Goal: Information Seeking & Learning: Learn about a topic

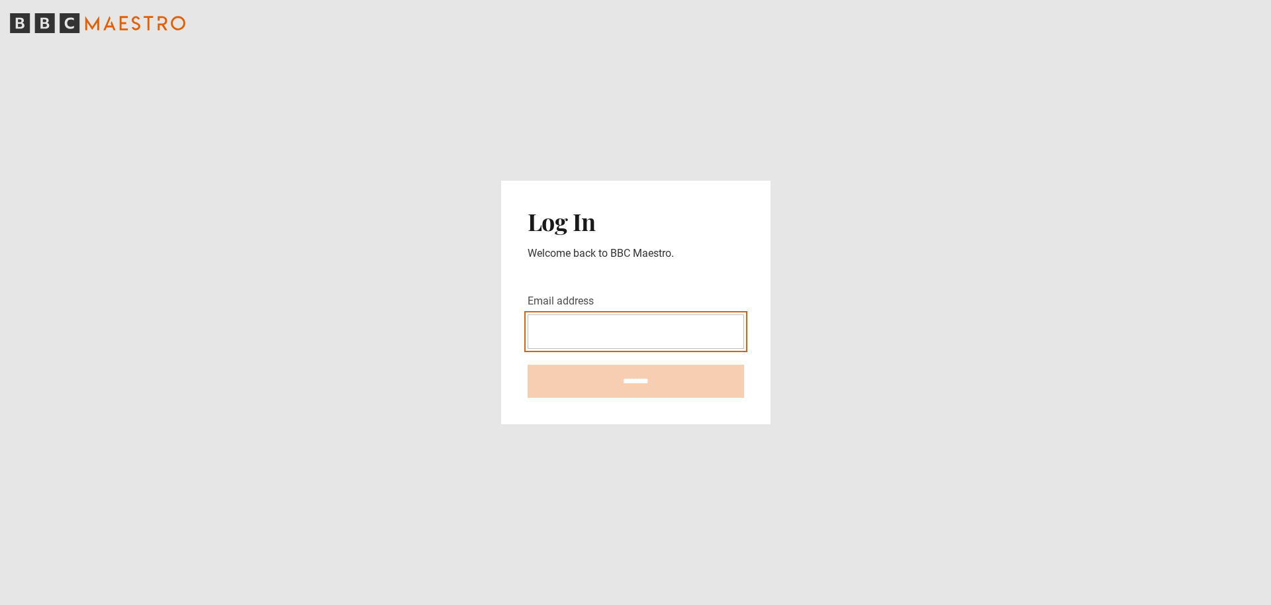
drag, startPoint x: 618, startPoint y: 336, endPoint x: 615, endPoint y: 324, distance: 12.2
click at [617, 336] on input "Email address" at bounding box center [636, 331] width 216 height 34
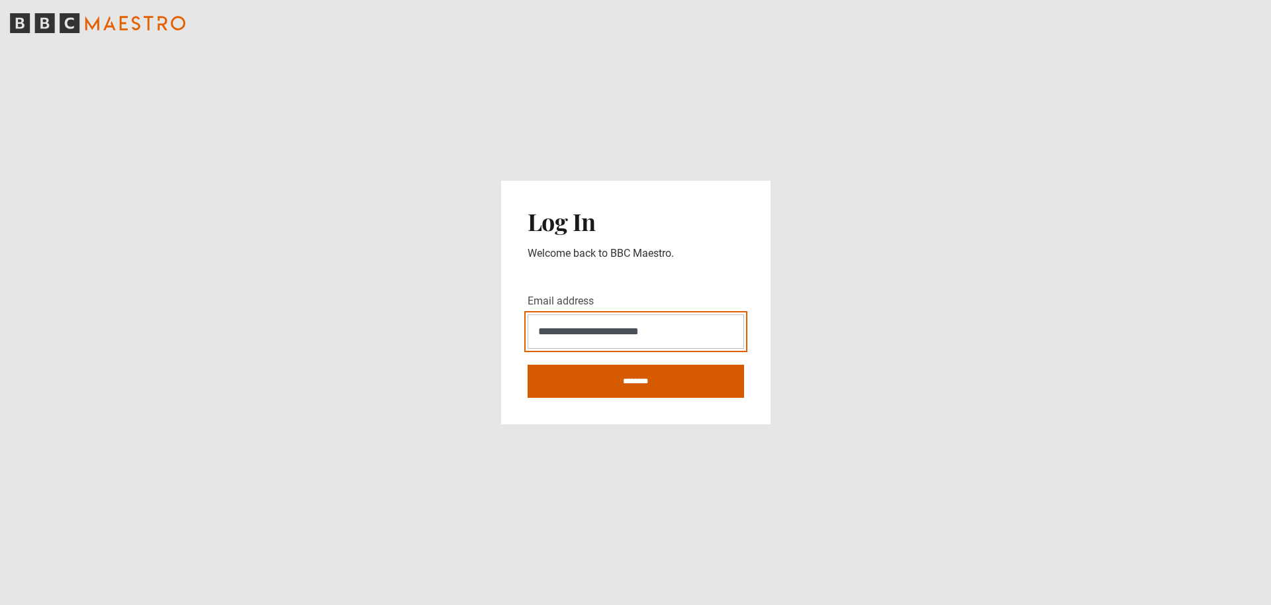
type input "**********"
click at [716, 388] on input "********" at bounding box center [636, 381] width 216 height 33
type input "**********"
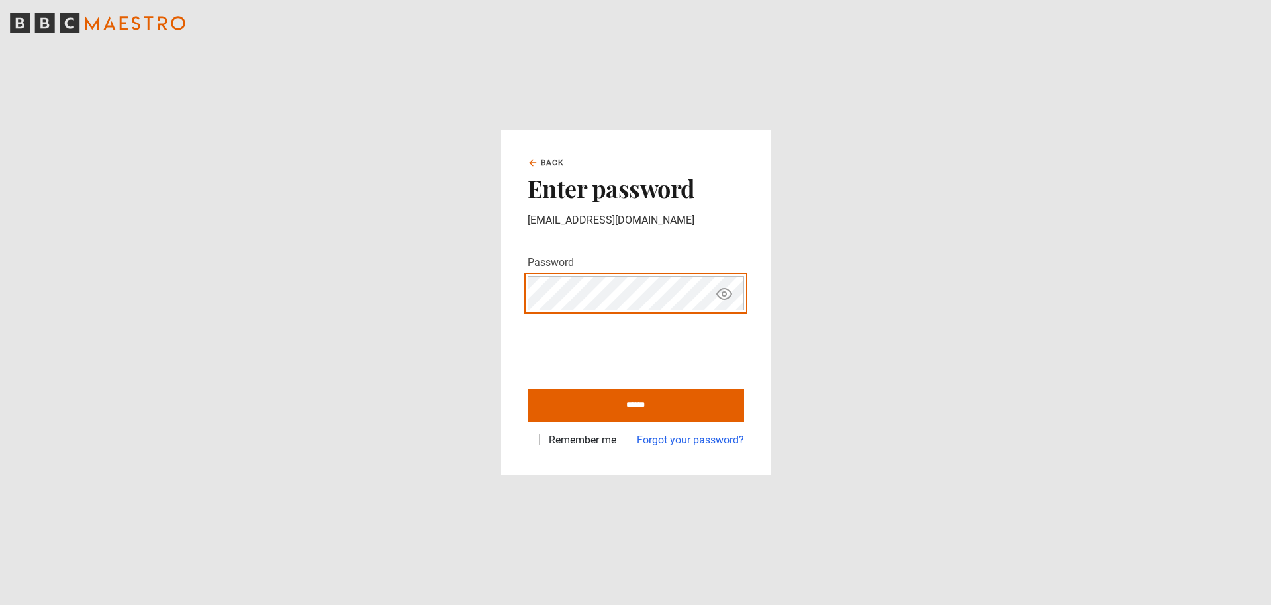
click at [635, 405] on input "******" at bounding box center [636, 405] width 216 height 33
type input "**********"
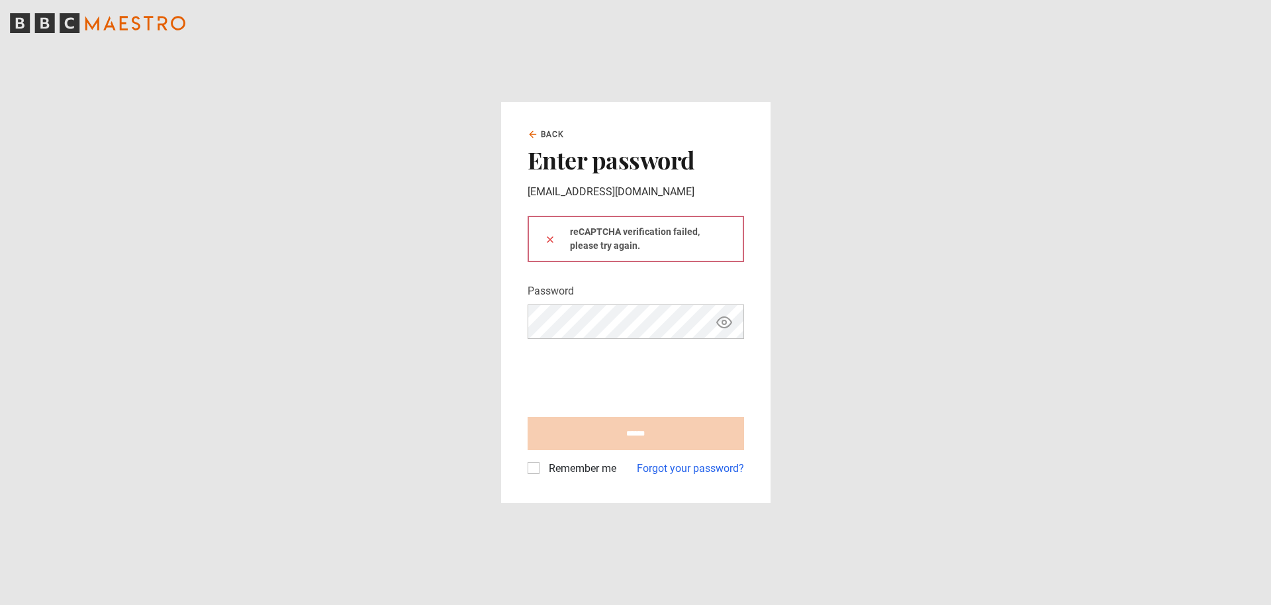
click at [715, 318] on button "Show password" at bounding box center [724, 321] width 23 height 23
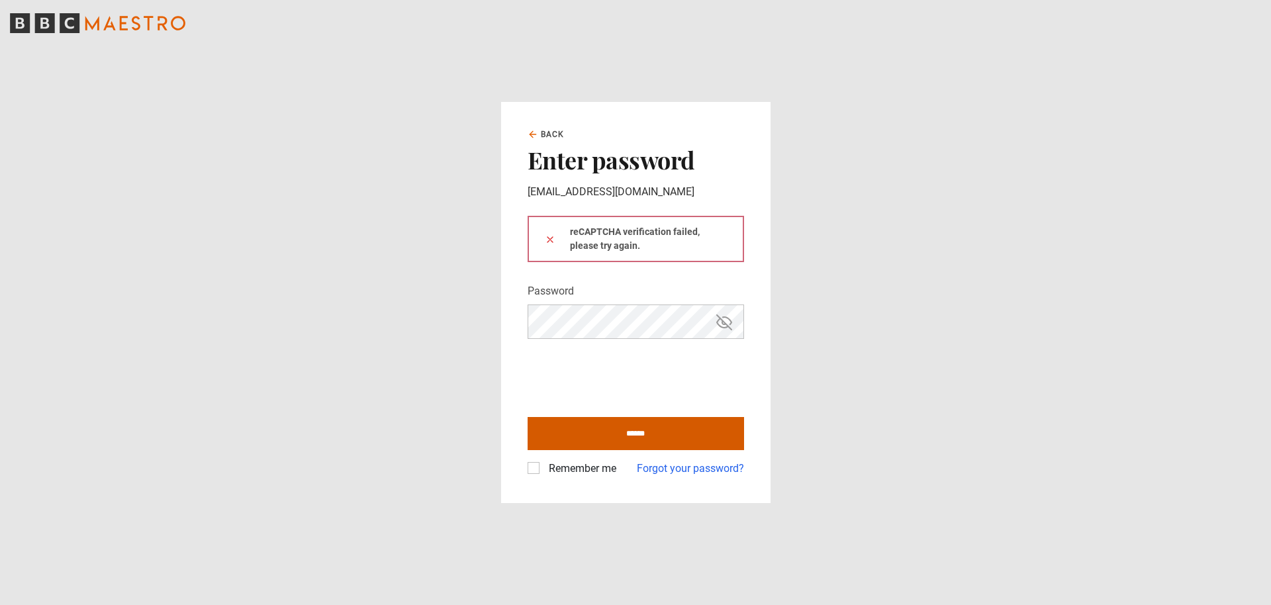
click at [612, 437] on input "******" at bounding box center [636, 433] width 216 height 33
type input "**********"
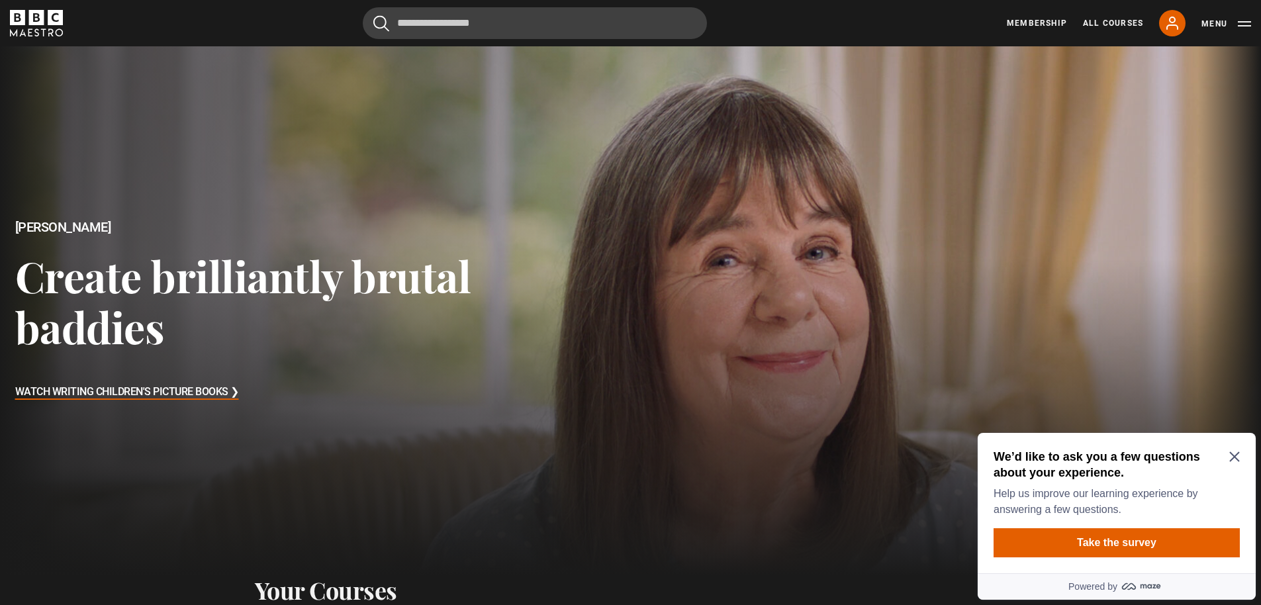
click at [1238, 457] on icon "Close Maze Prompt" at bounding box center [1234, 456] width 11 height 11
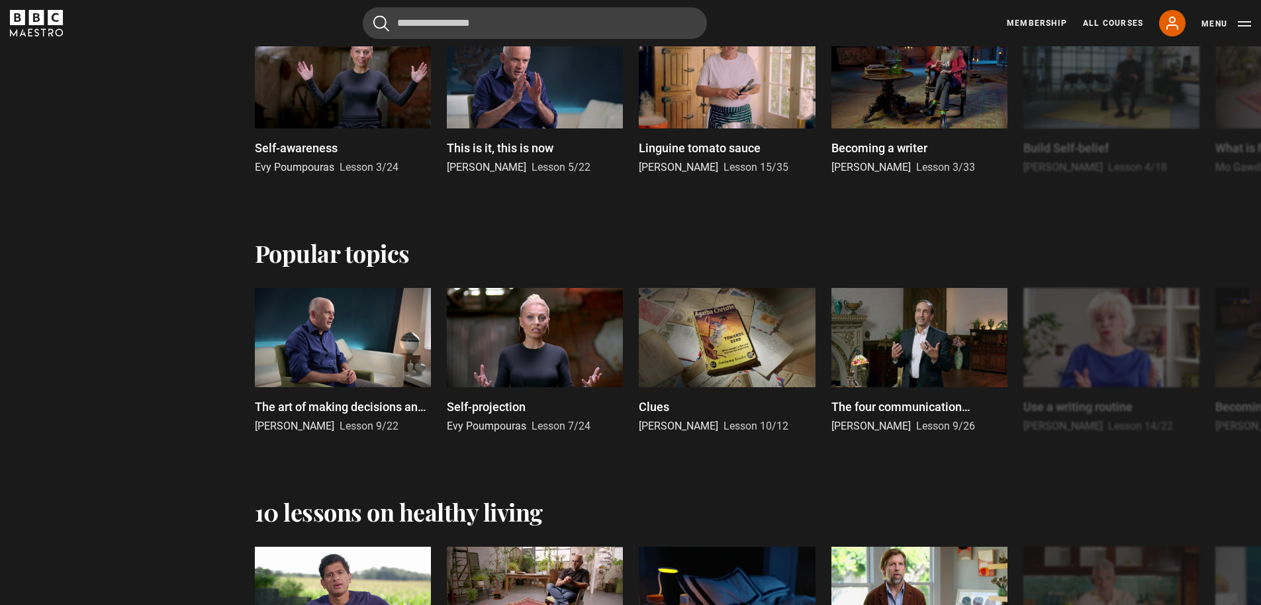
scroll to position [616, 0]
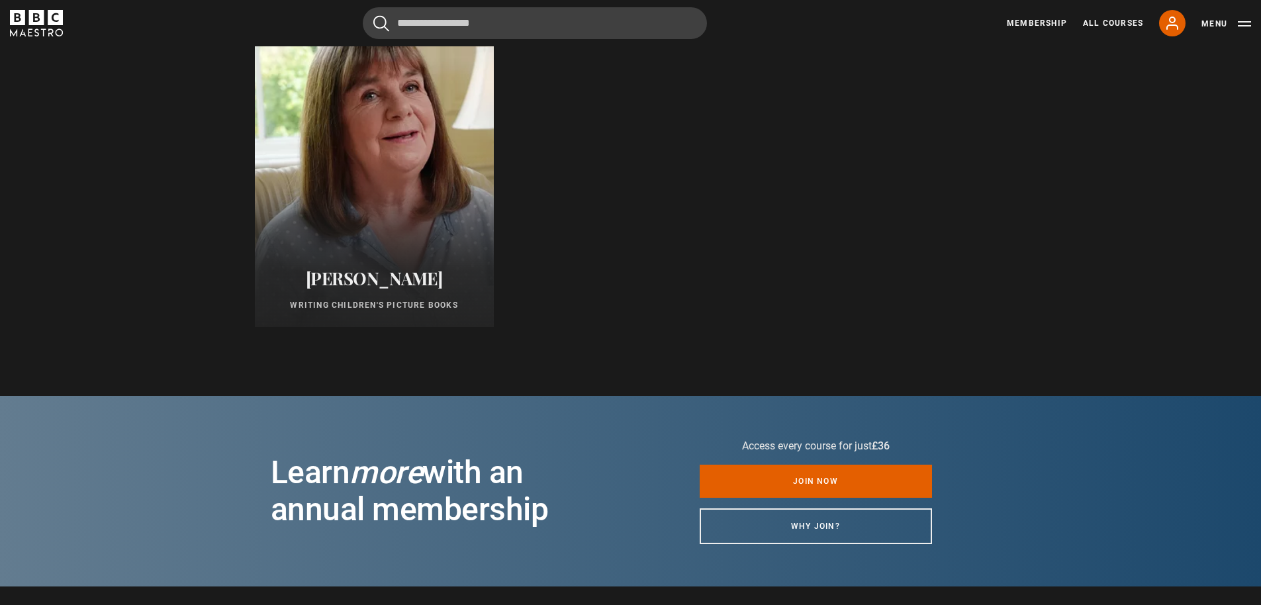
click at [369, 197] on div at bounding box center [373, 167] width 263 height 349
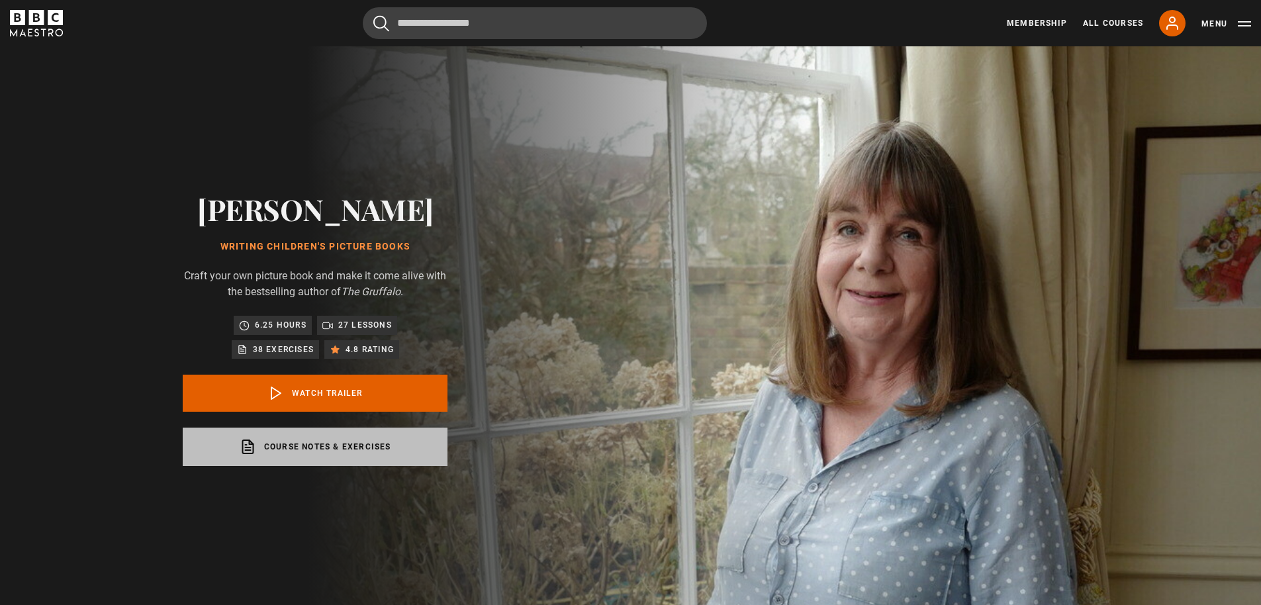
click at [375, 455] on link "Course notes & exercises opens in a new tab" at bounding box center [315, 447] width 265 height 38
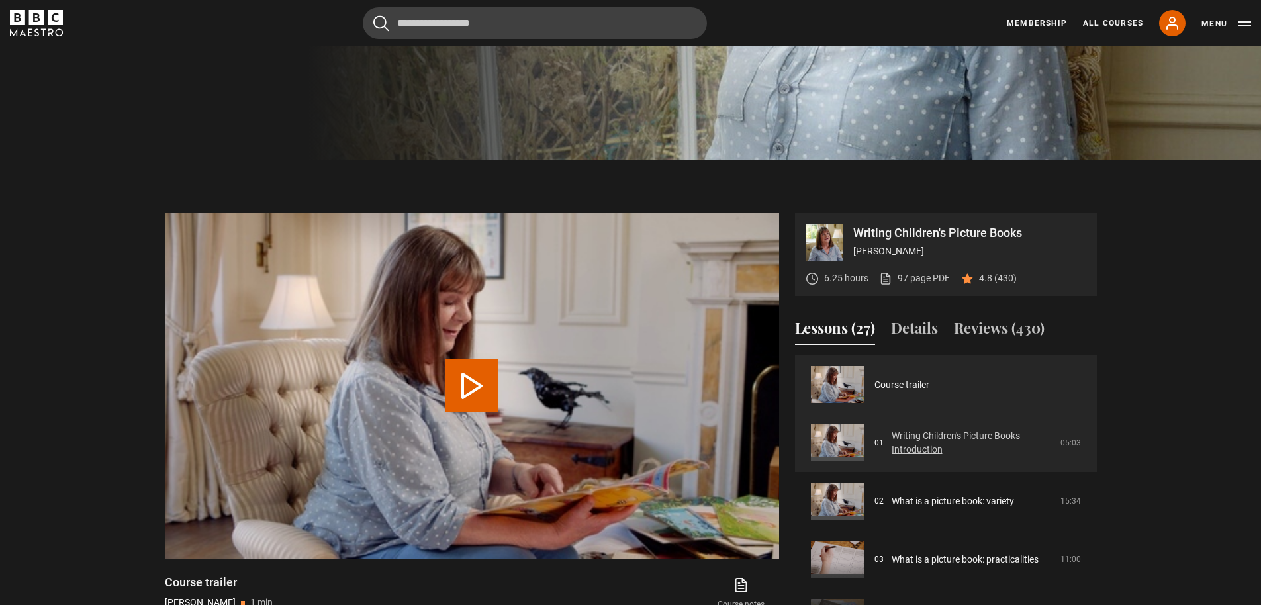
click at [892, 454] on link "Writing Children's Picture Books Introduction" at bounding box center [972, 443] width 161 height 28
click at [892, 445] on link "Writing Children's Picture Books Introduction" at bounding box center [972, 443] width 161 height 28
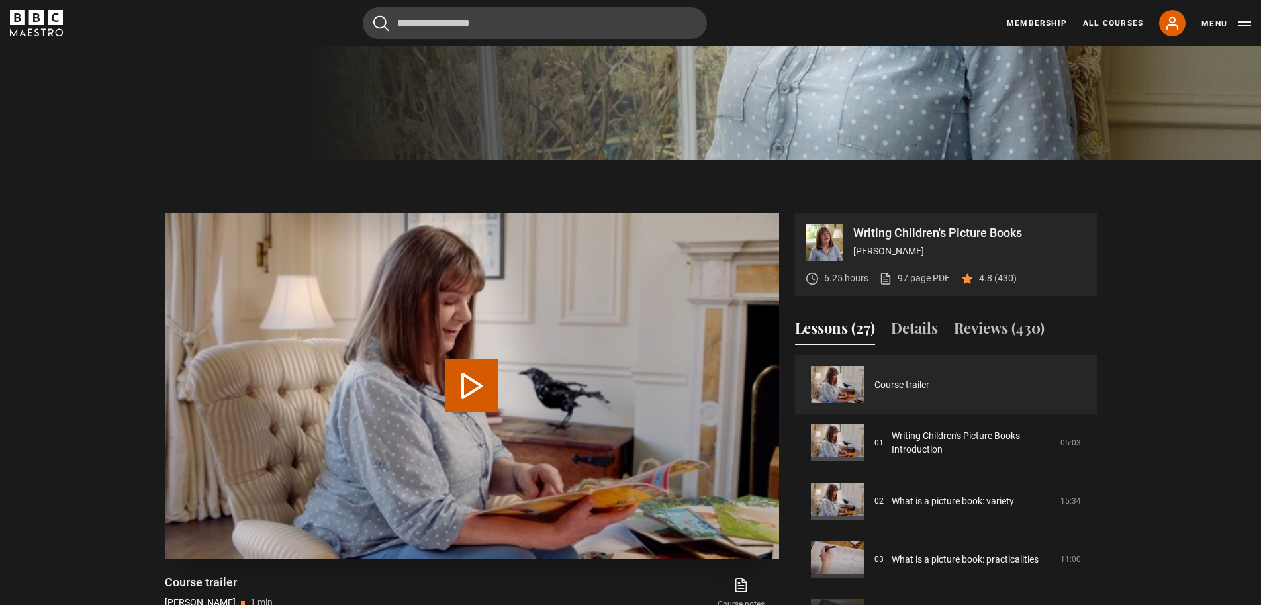
click at [466, 375] on button "Play Video" at bounding box center [471, 385] width 53 height 53
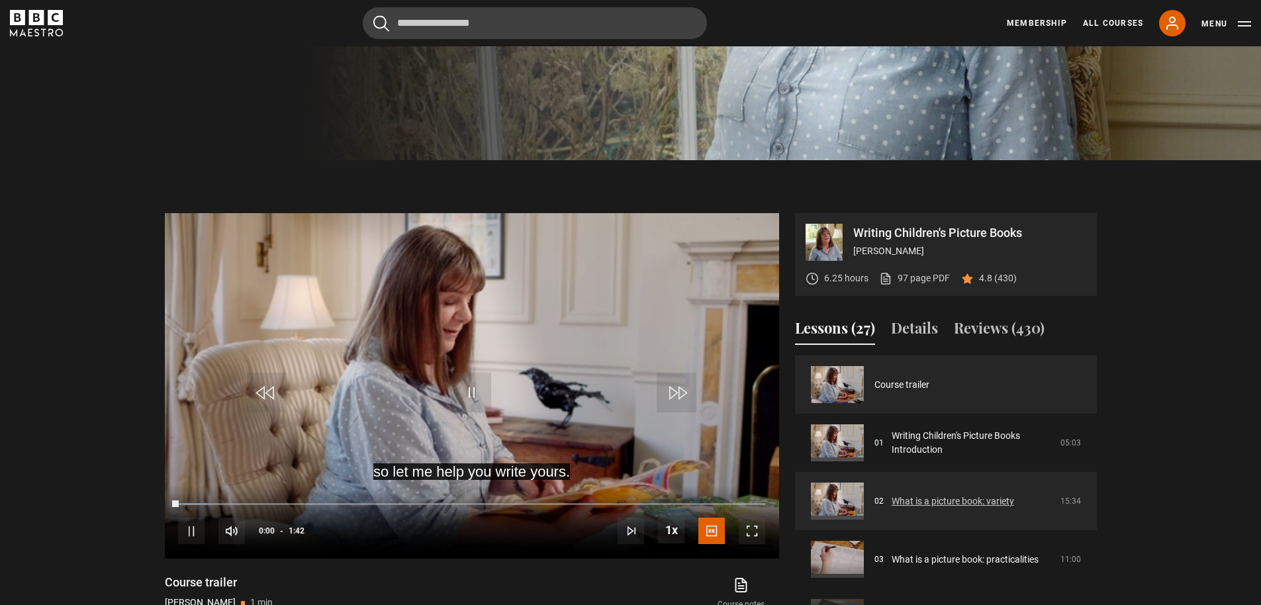
click at [994, 494] on link "What is a picture book: variety" at bounding box center [953, 501] width 122 height 14
click at [994, 457] on link "Writing Children's Picture Books Introduction" at bounding box center [972, 443] width 161 height 28
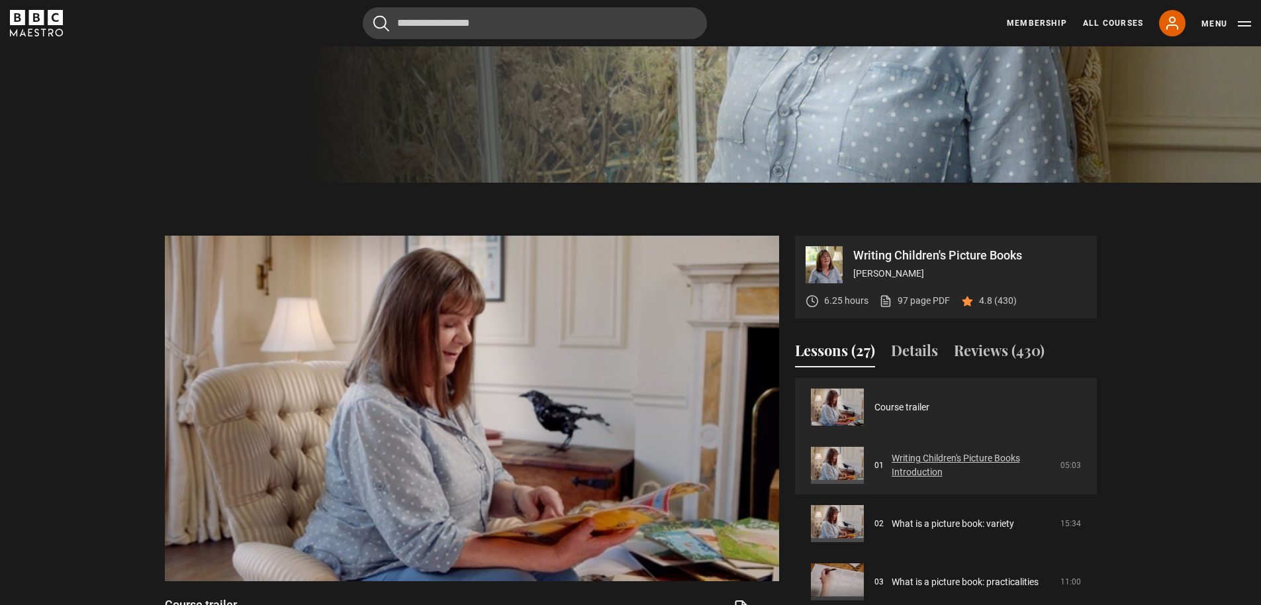
click at [892, 471] on link "Writing Children's Picture Books Introduction" at bounding box center [972, 465] width 161 height 28
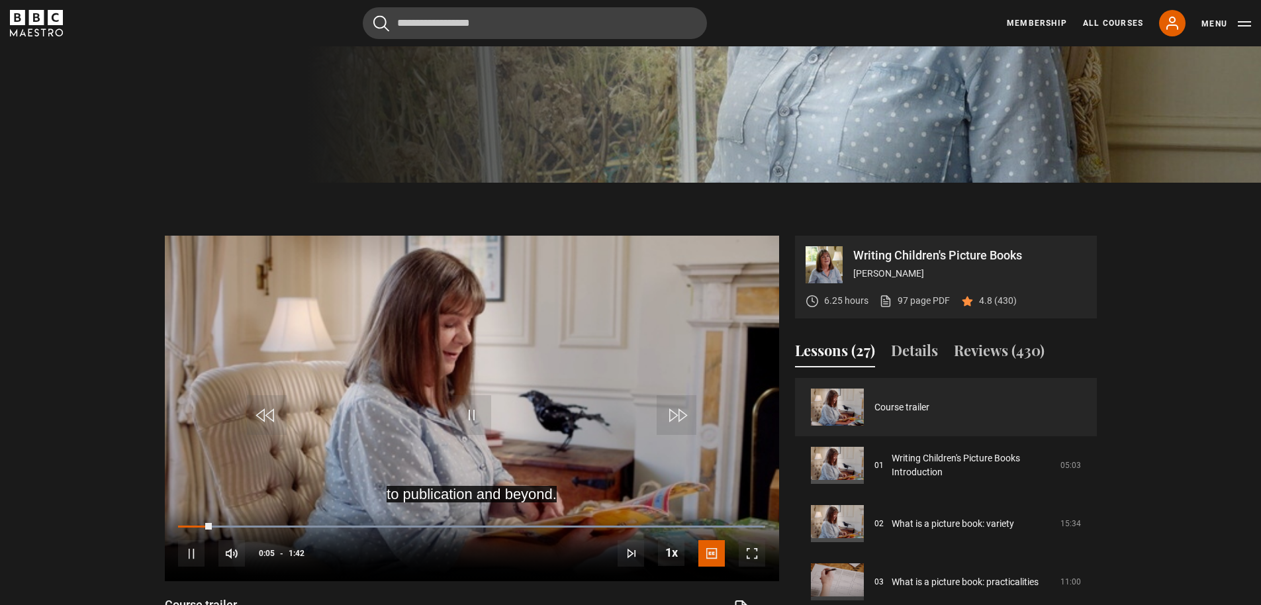
click at [833, 375] on div "Lessons (27) Details Reviews (430) Course trailer 01 Writing Children's Picture…" at bounding box center [946, 502] width 302 height 324
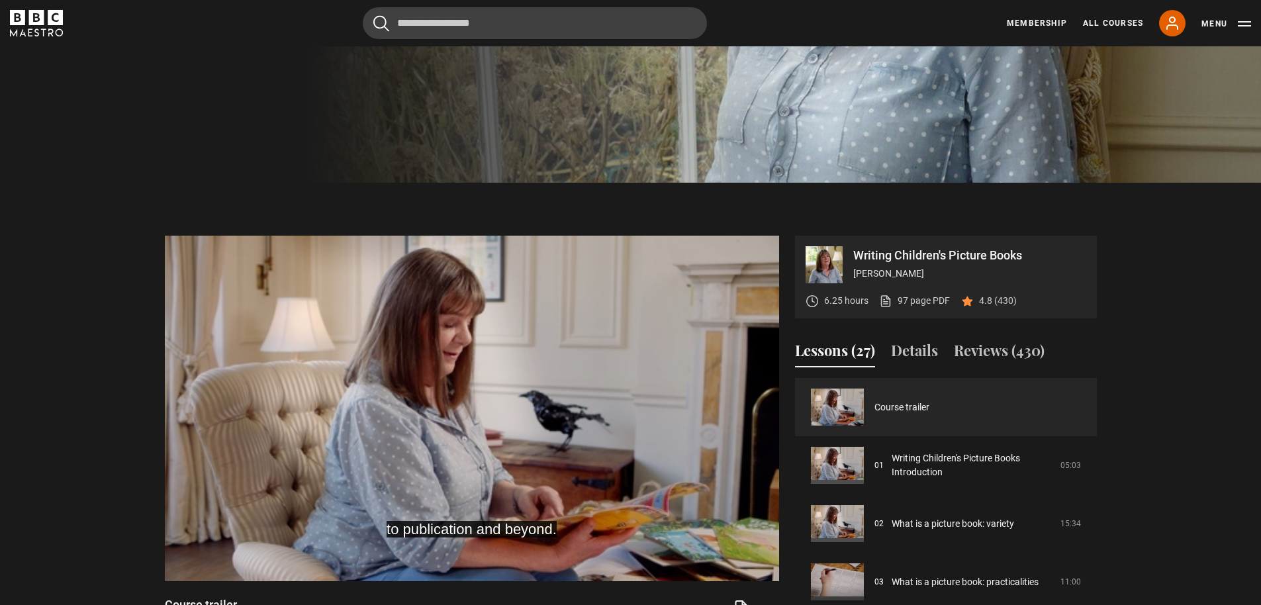
click at [936, 375] on div "Lessons (27) Details Reviews (430) Course trailer 01 Writing Children's Picture…" at bounding box center [946, 502] width 302 height 324
click at [929, 400] on link "Course trailer" at bounding box center [901, 407] width 55 height 14
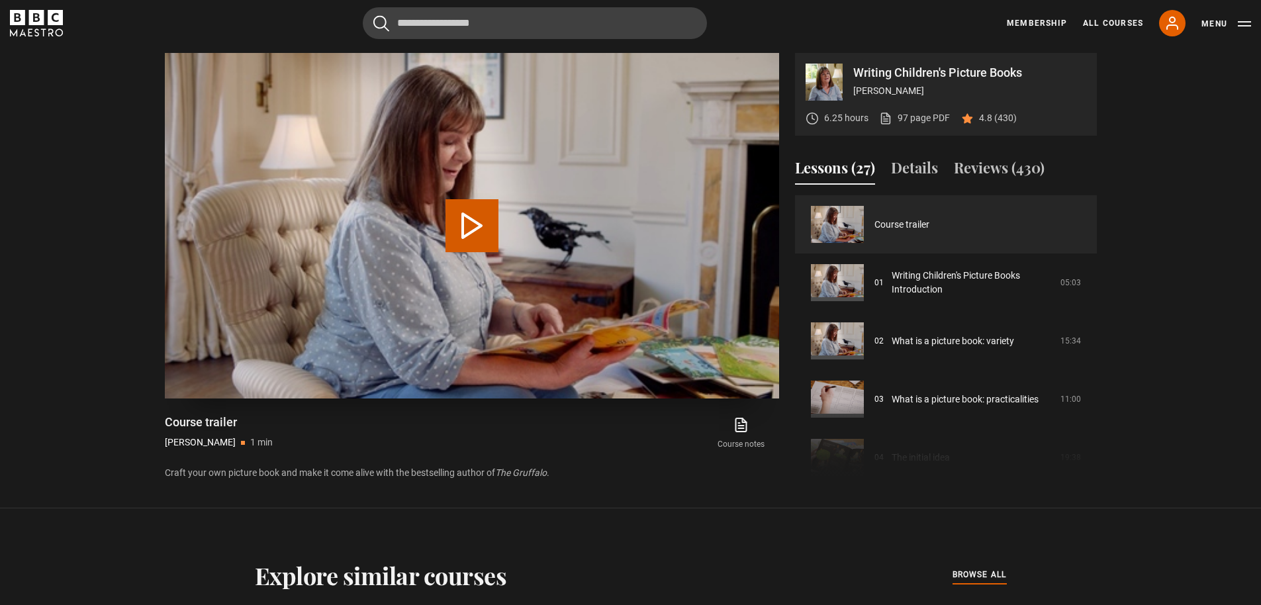
scroll to position [612, 0]
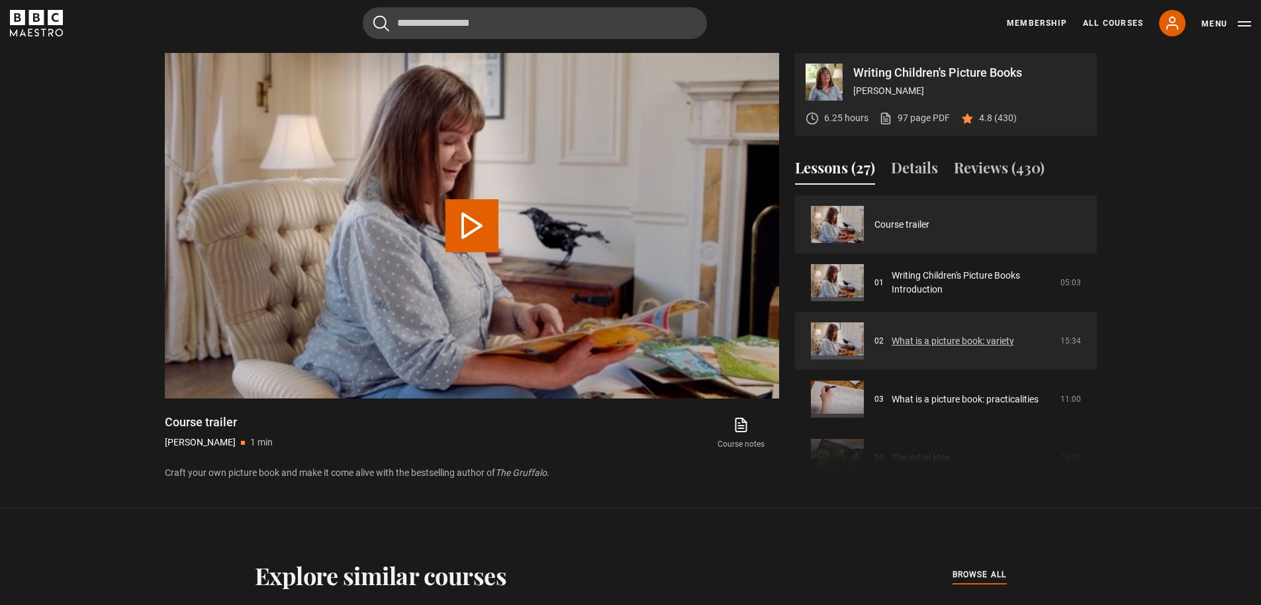
click at [892, 334] on link "What is a picture book: variety" at bounding box center [953, 341] width 122 height 14
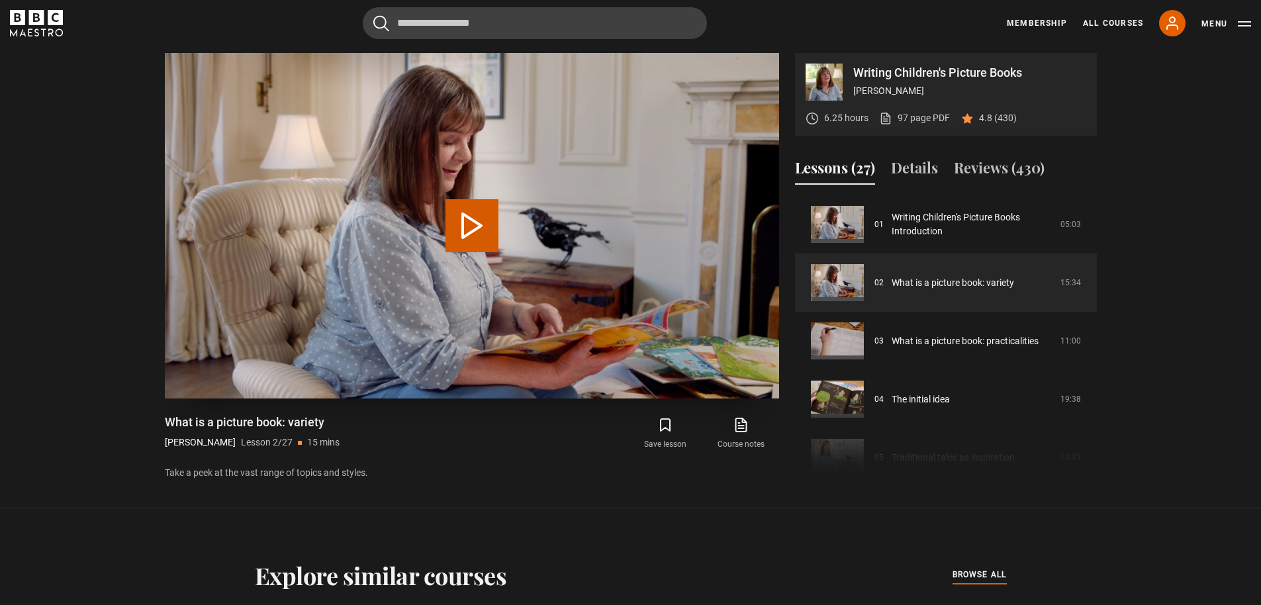
click at [461, 220] on button "Play Lesson What is a picture book: variety" at bounding box center [471, 225] width 53 height 53
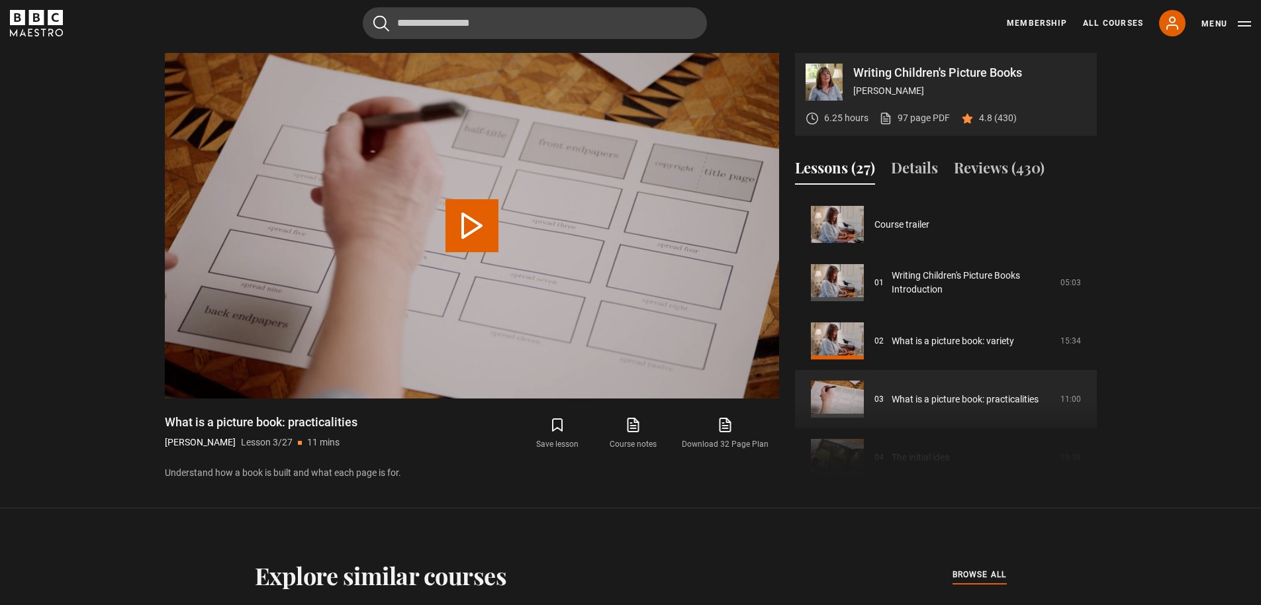
scroll to position [116, 0]
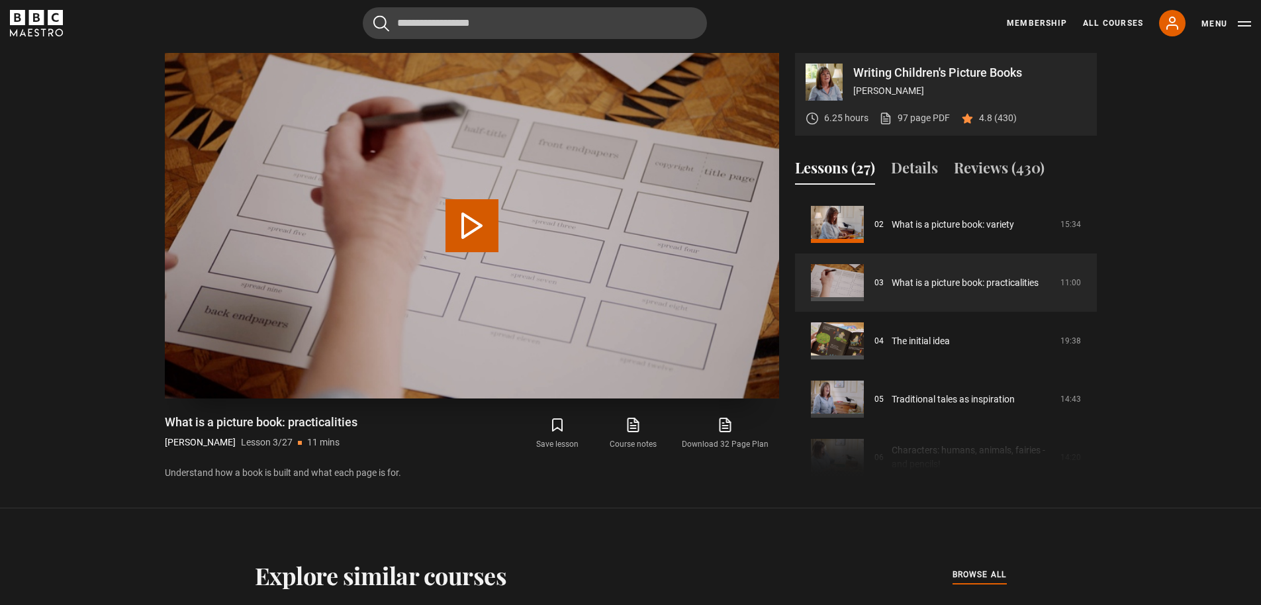
click at [471, 226] on button "Play Lesson What is a picture book: practicalities" at bounding box center [471, 225] width 53 height 53
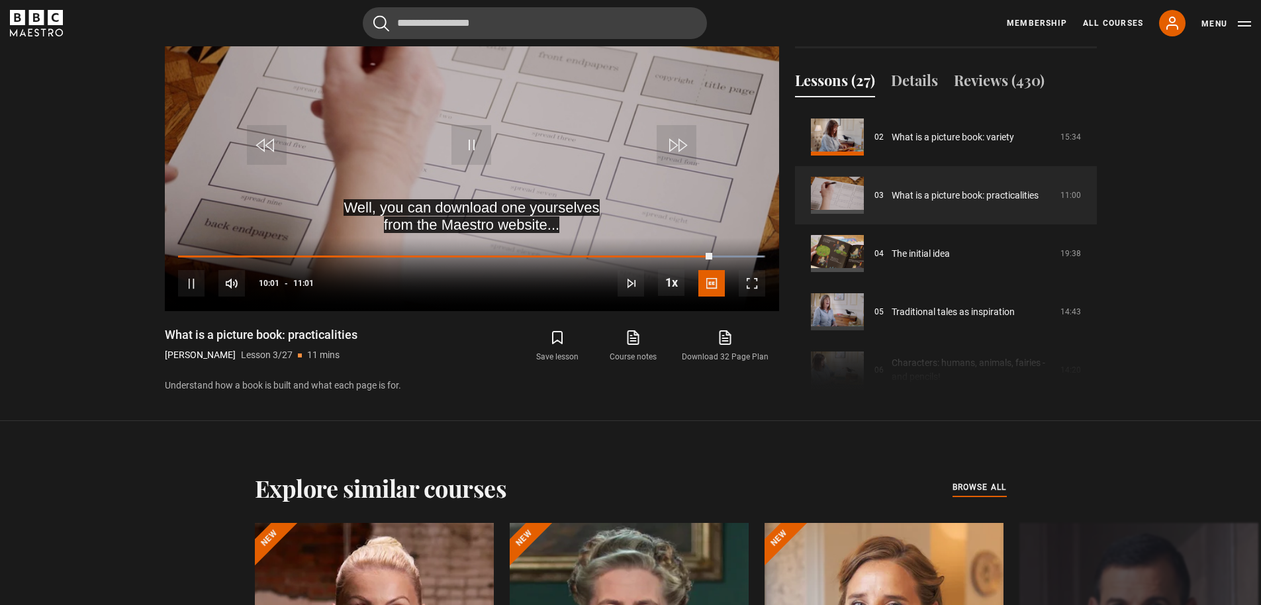
scroll to position [680, 0]
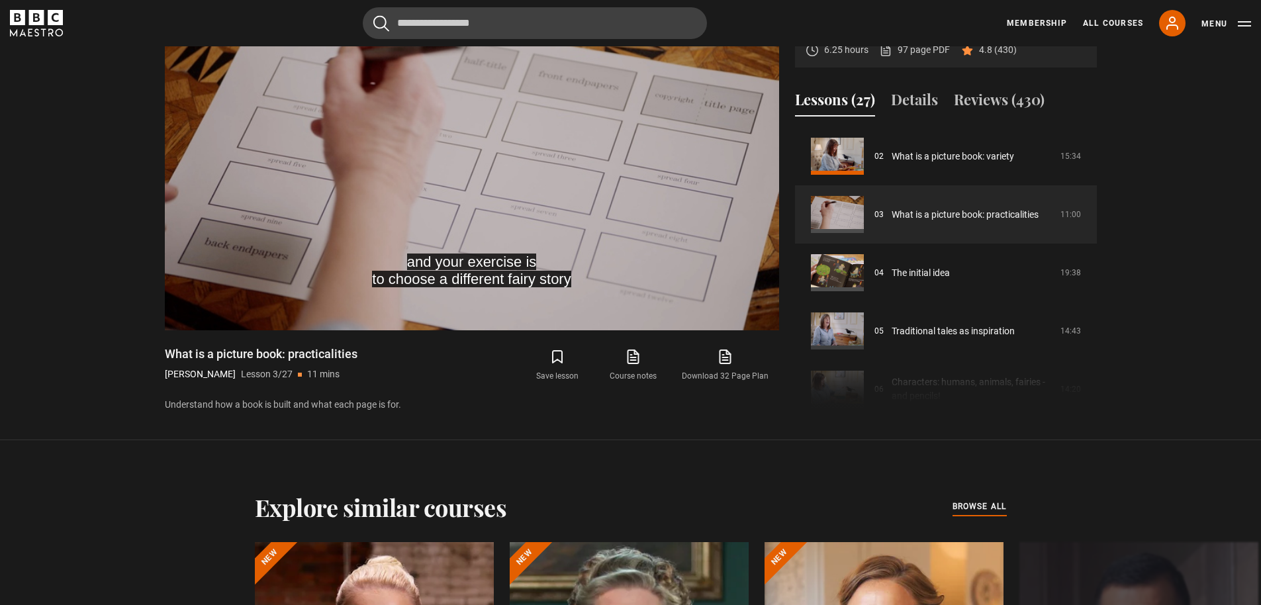
click at [747, 367] on link "Download 32 Page Plan" at bounding box center [725, 365] width 108 height 38
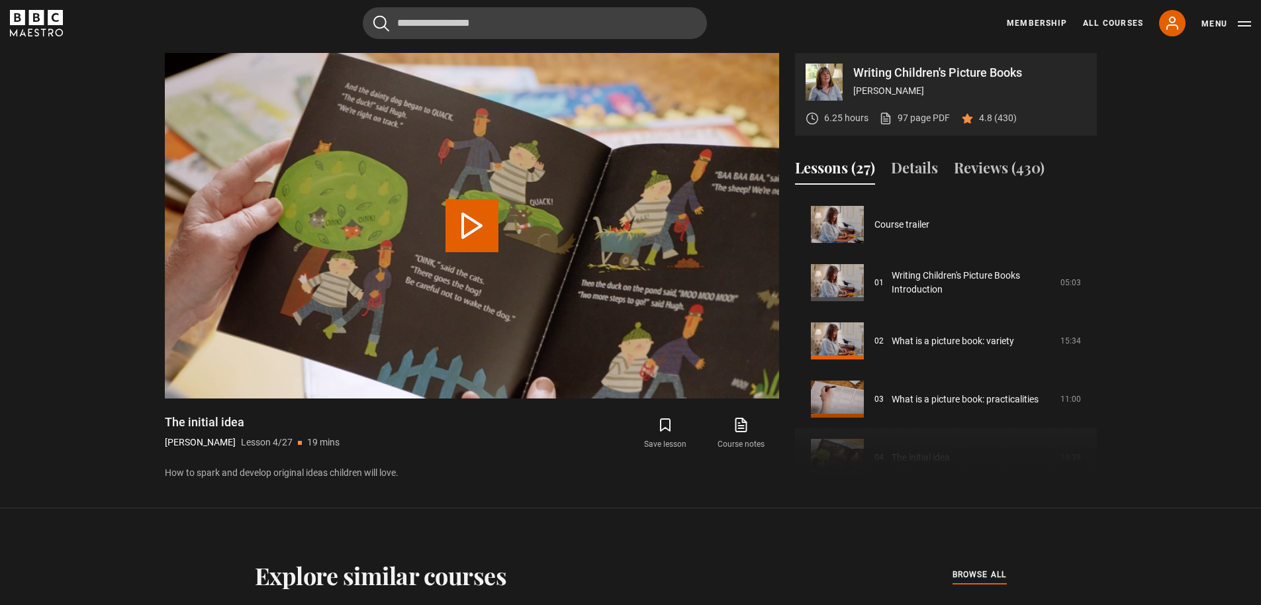
scroll to position [175, 0]
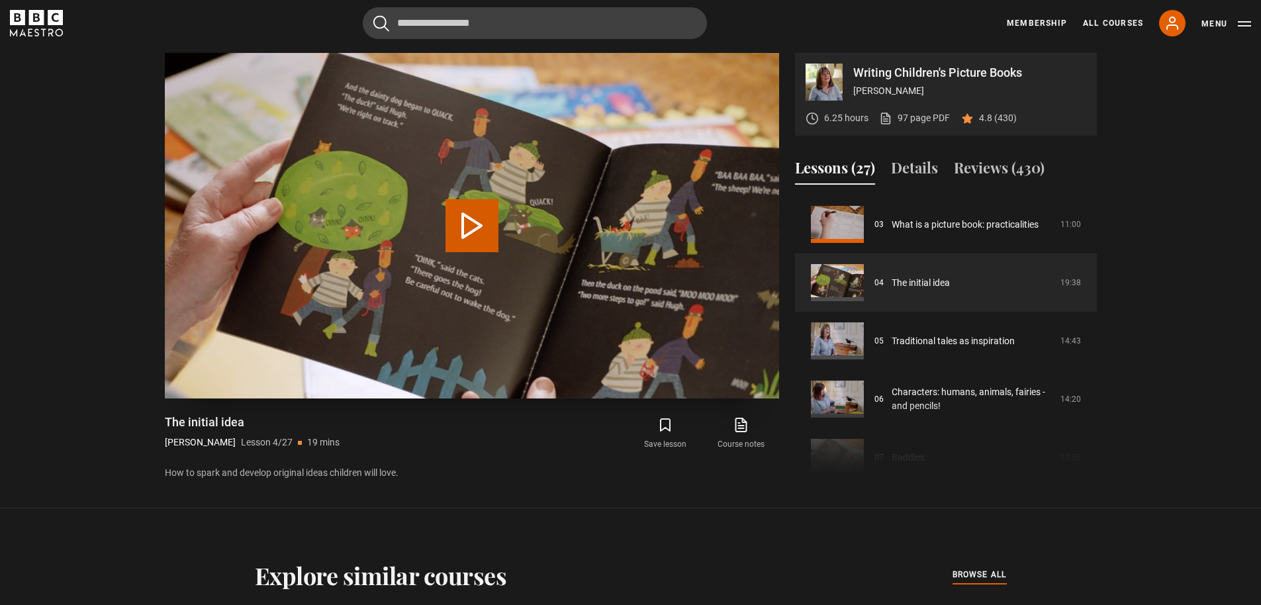
click at [442, 274] on video "Video Player" at bounding box center [472, 225] width 614 height 345
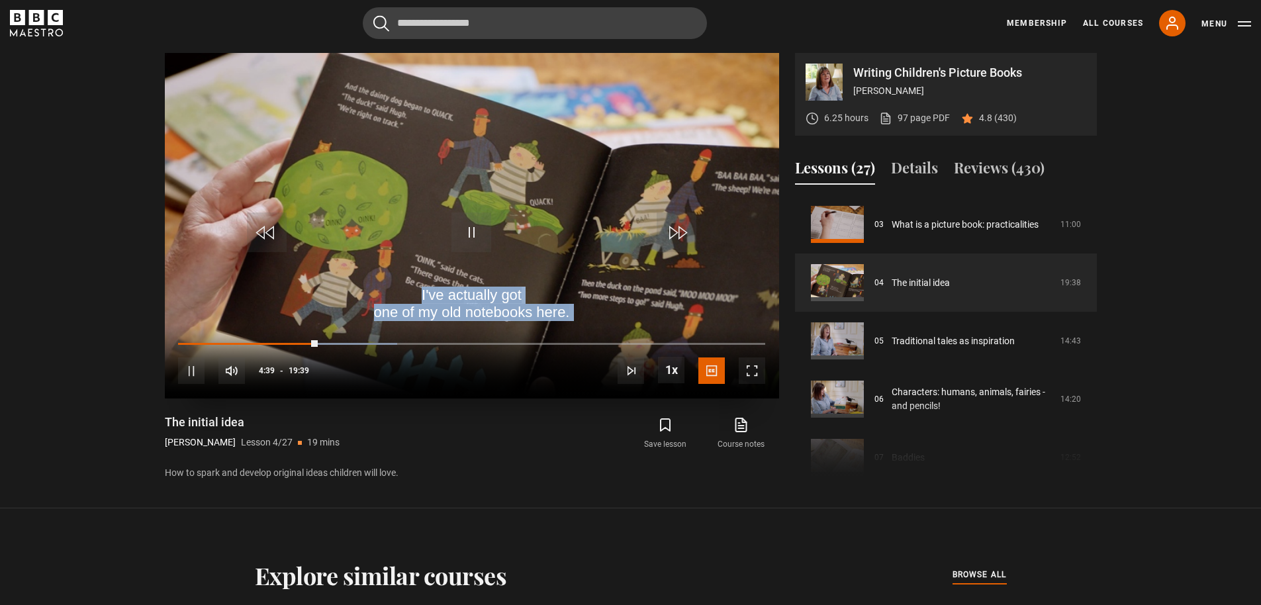
drag, startPoint x: 302, startPoint y: 341, endPoint x: 185, endPoint y: 336, distance: 117.3
click at [162, 341] on div "Writing Children's Picture Books Julia Donaldson 6.25 hours 97 page PDF (opens …" at bounding box center [630, 267] width 953 height 428
click at [184, 342] on div "00:11" at bounding box center [185, 344] width 2 height 4
click at [193, 369] on span "Video Player" at bounding box center [191, 370] width 26 height 26
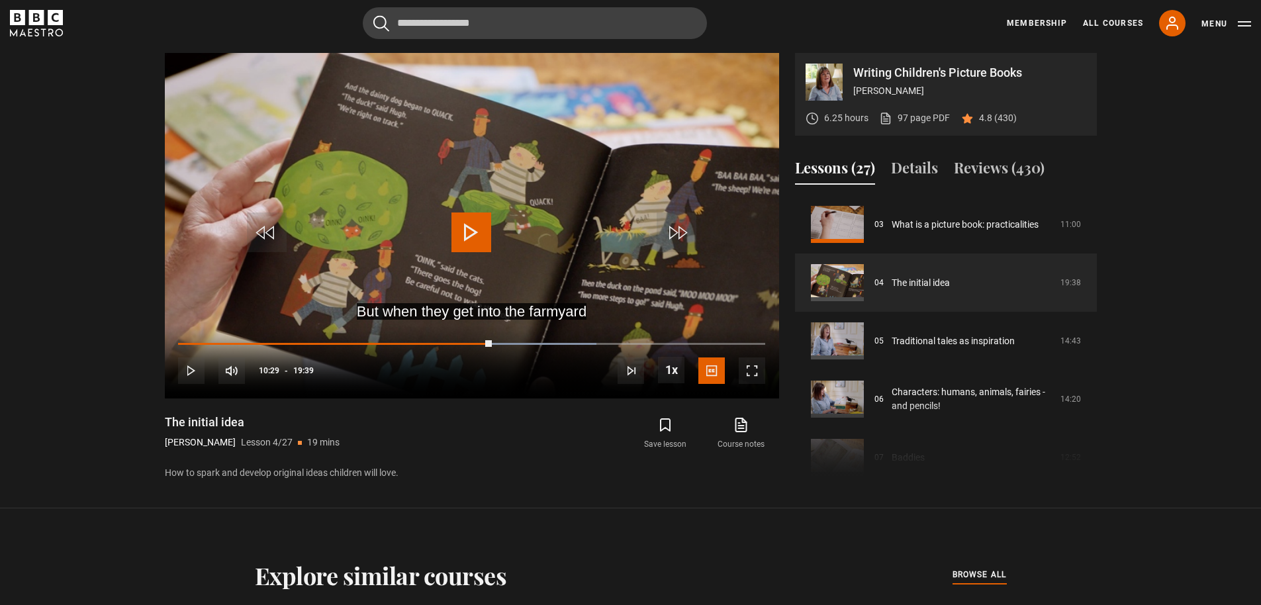
click at [78, 151] on section "Writing Children's Picture Books Julia Donaldson 6.25 hours 97 page PDF (opens …" at bounding box center [630, 254] width 1261 height 508
click at [419, 207] on video "Video Player" at bounding box center [472, 225] width 614 height 345
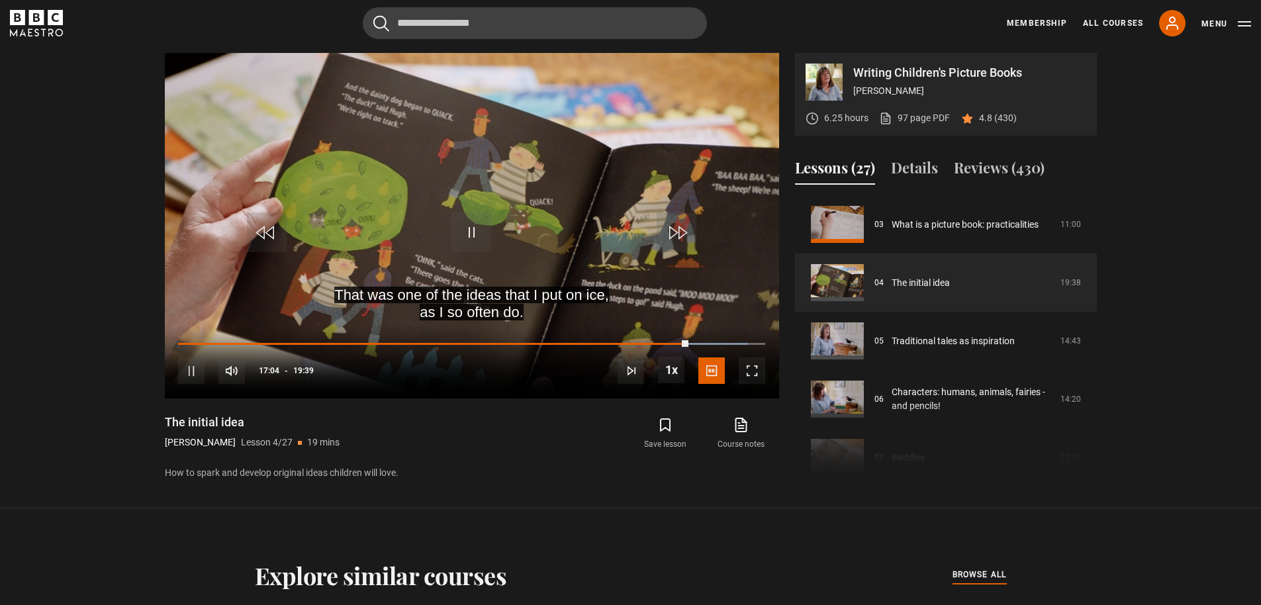
click at [214, 1] on header "Cancel Courses Previous courses Next courses Agatha Christie Writing 12 Related…" at bounding box center [630, 23] width 1261 height 46
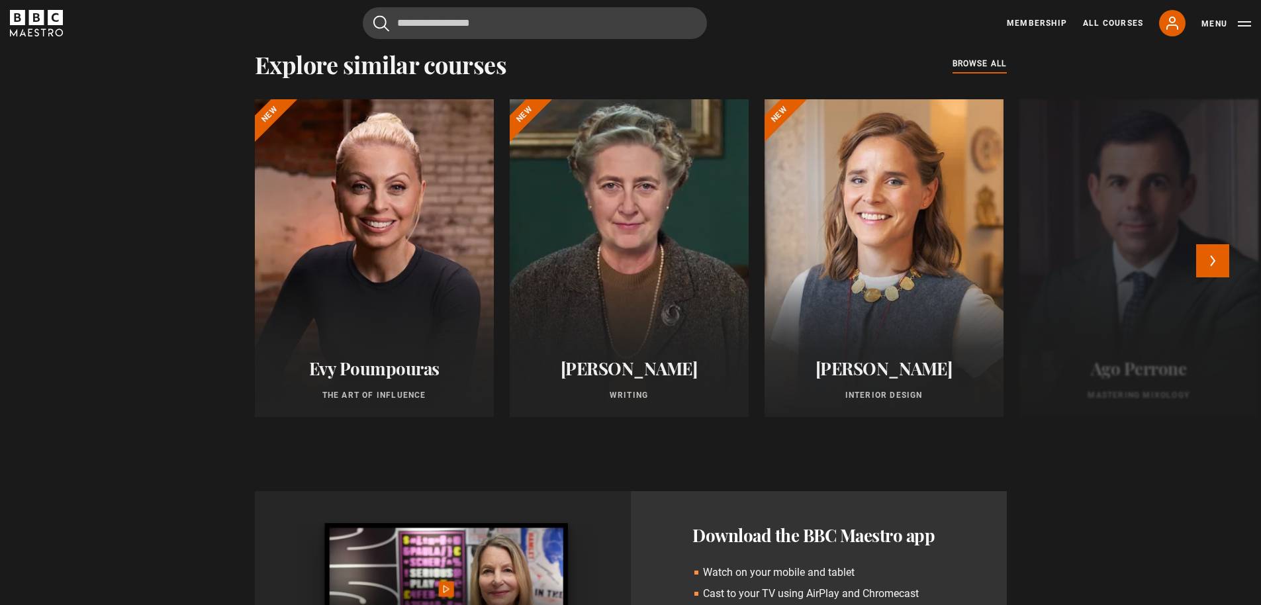
scroll to position [1258, 0]
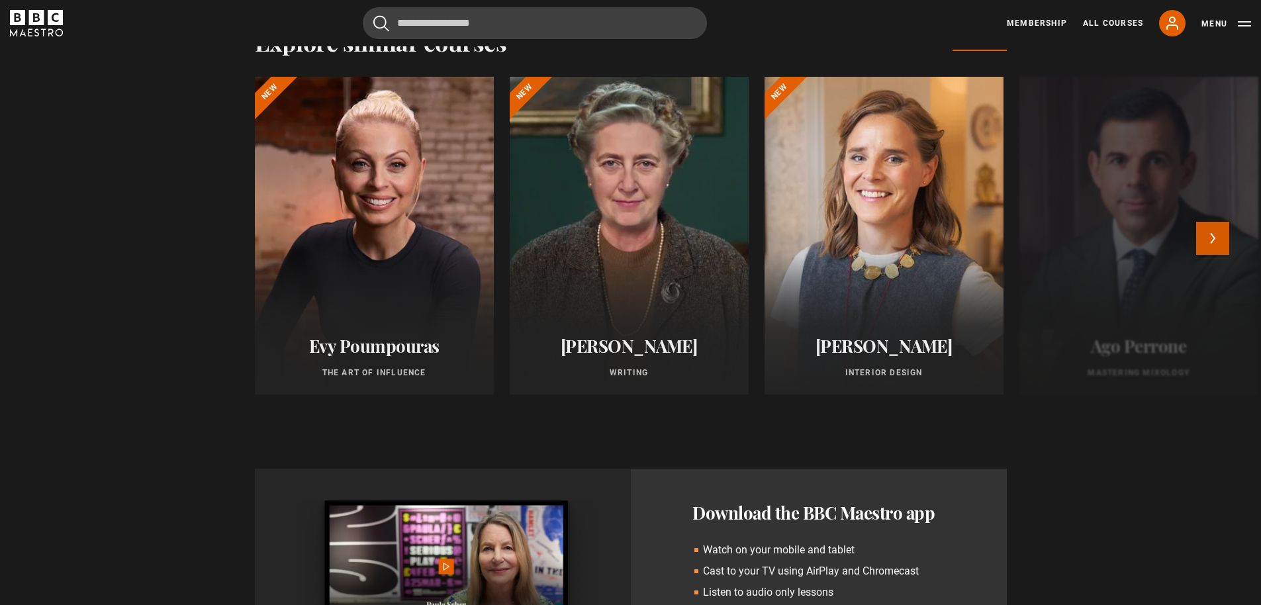
click at [1219, 249] on button "Next" at bounding box center [1212, 238] width 33 height 33
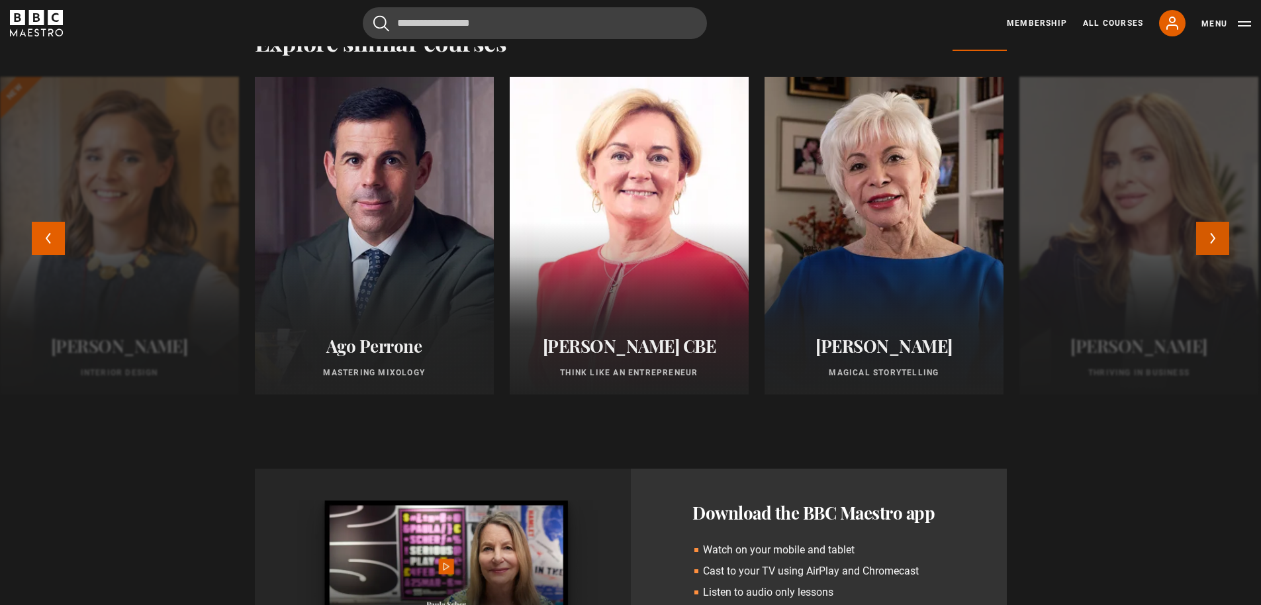
click at [1219, 249] on button "Next" at bounding box center [1212, 238] width 33 height 33
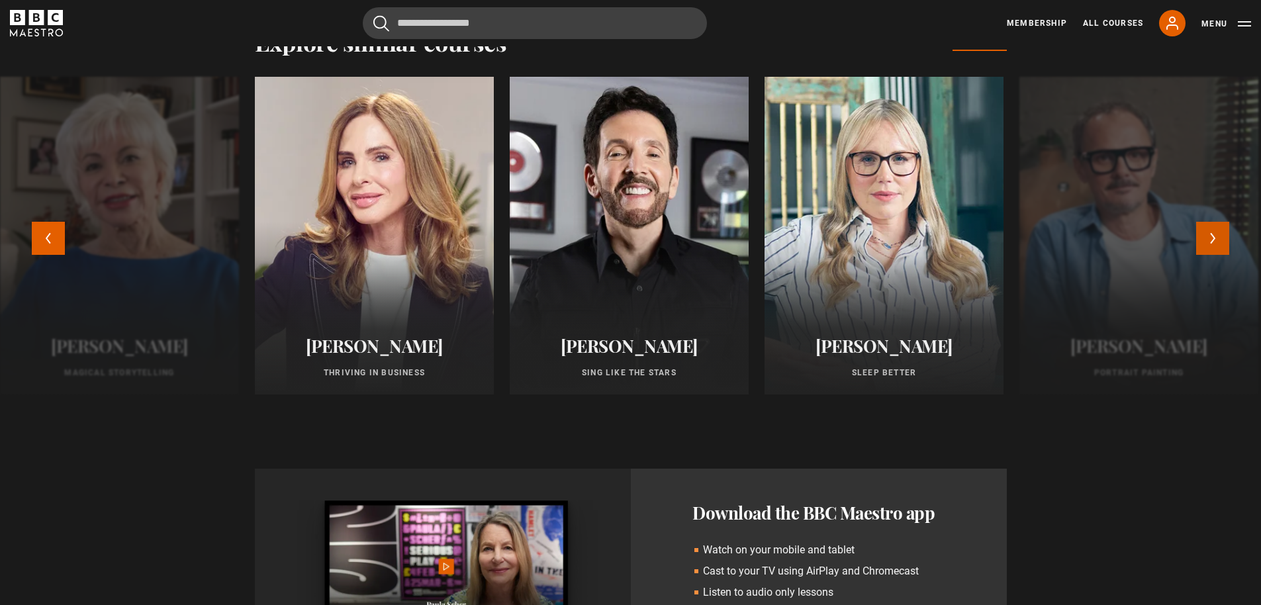
click at [1217, 248] on button "Next" at bounding box center [1212, 238] width 33 height 33
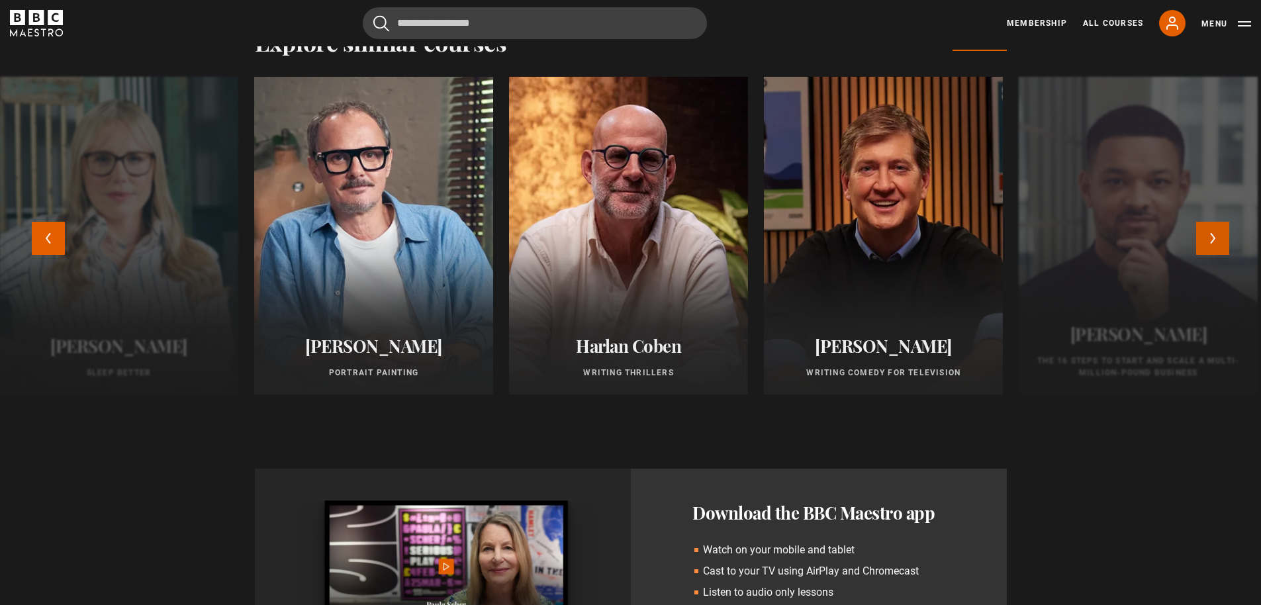
click at [1217, 248] on button "Next" at bounding box center [1212, 238] width 33 height 33
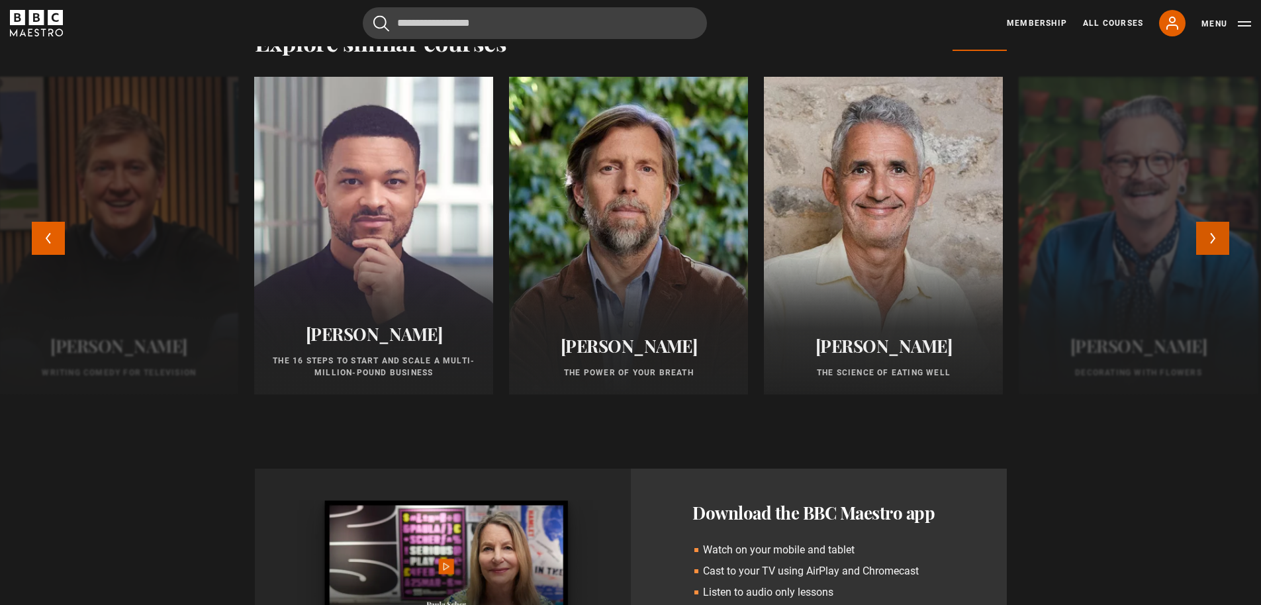
click at [1217, 248] on button "Next" at bounding box center [1212, 238] width 33 height 33
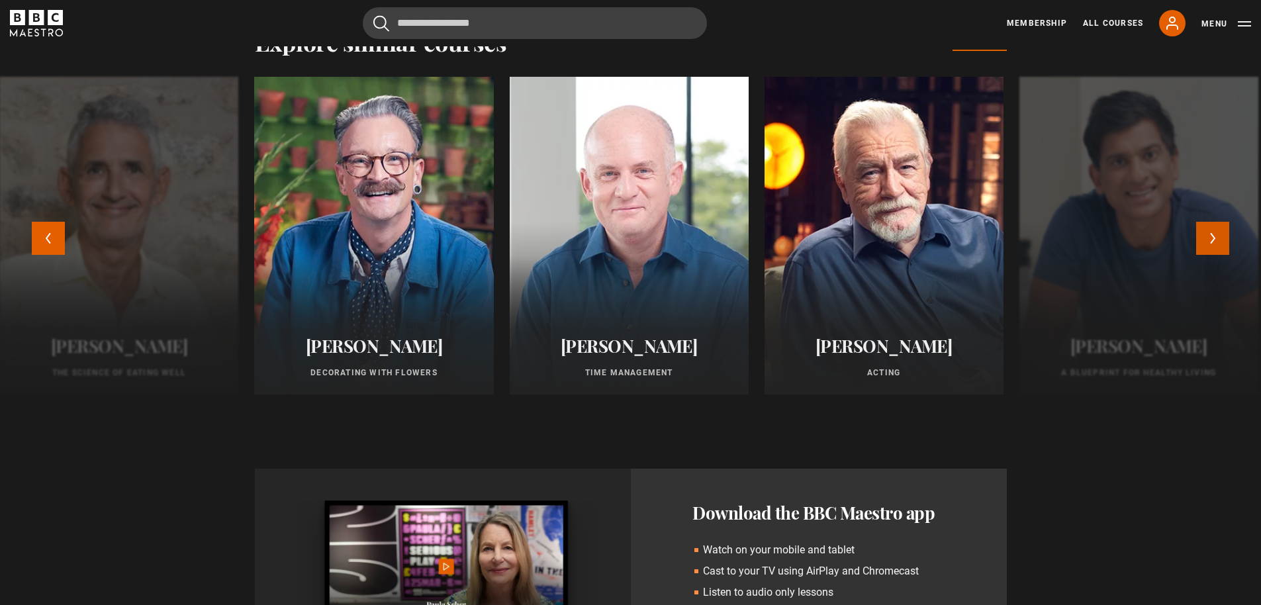
click at [1216, 246] on button "Next" at bounding box center [1212, 238] width 33 height 33
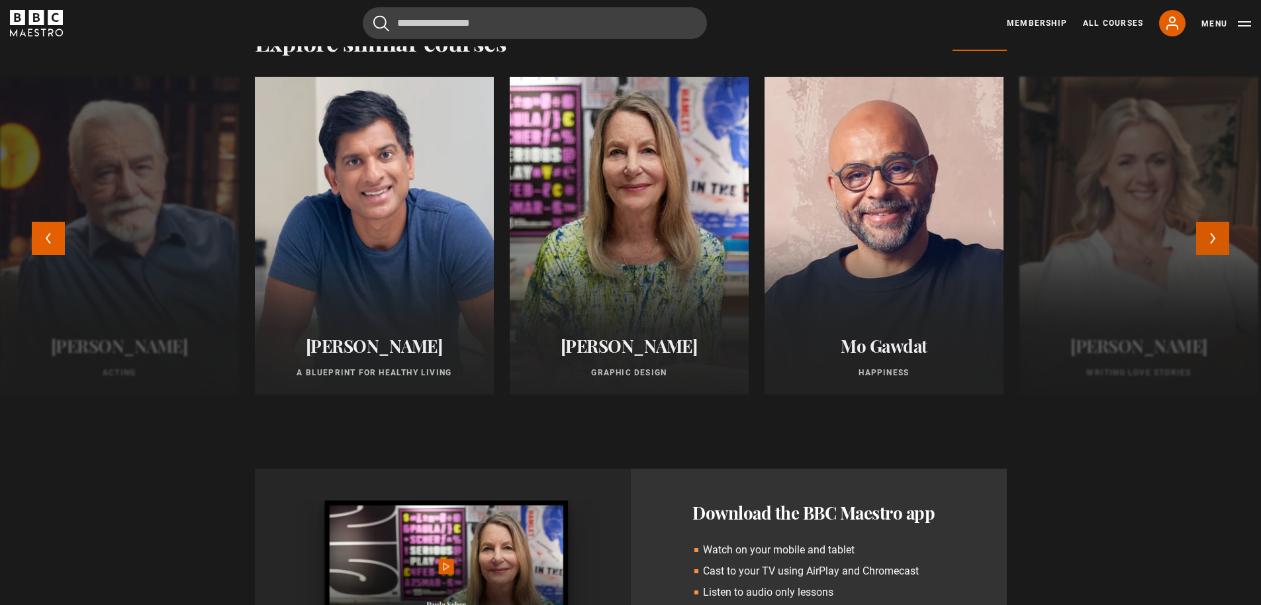
click at [1216, 246] on button "Next" at bounding box center [1212, 238] width 33 height 33
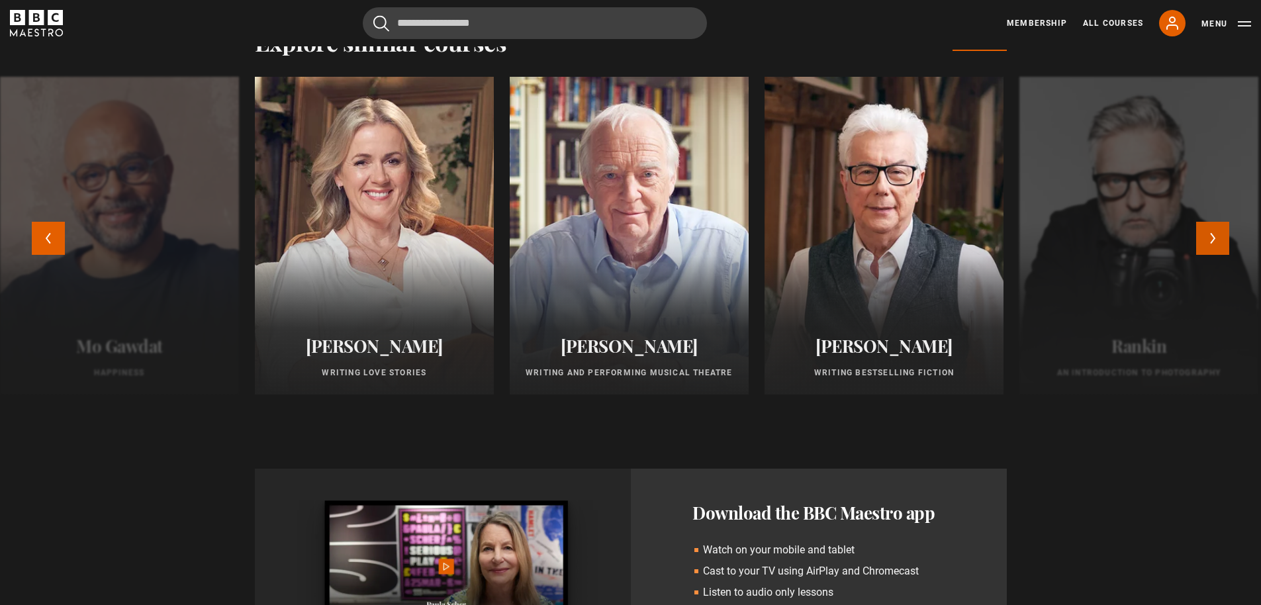
click at [1216, 246] on button "Next" at bounding box center [1212, 238] width 33 height 33
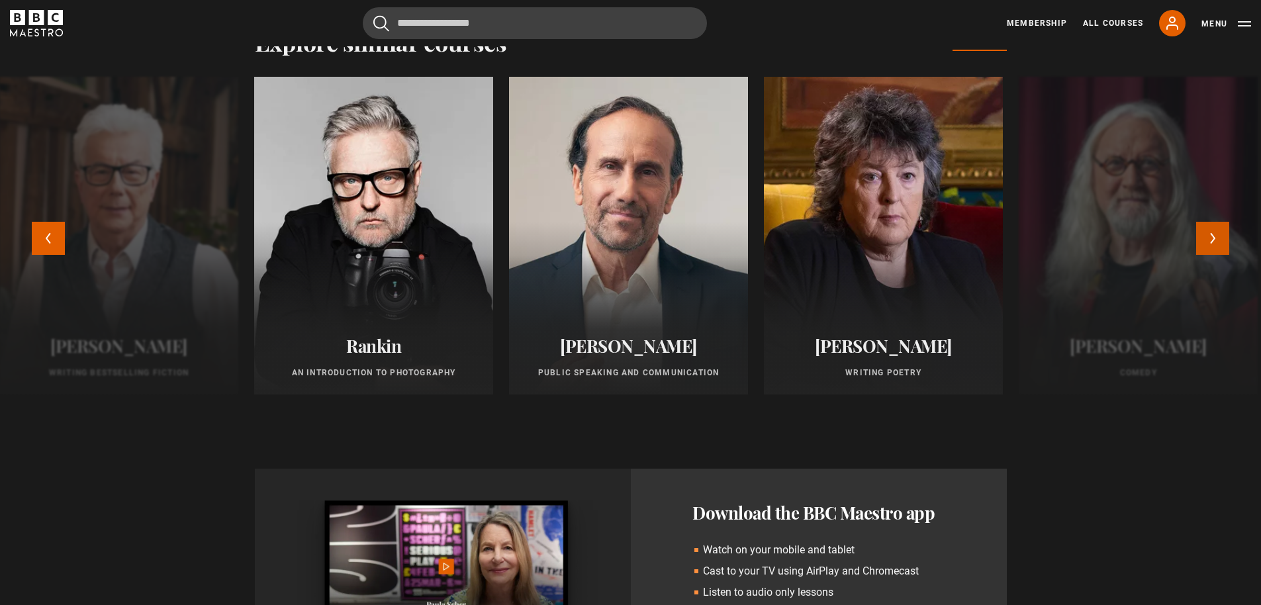
click at [1216, 246] on button "Next" at bounding box center [1212, 238] width 33 height 33
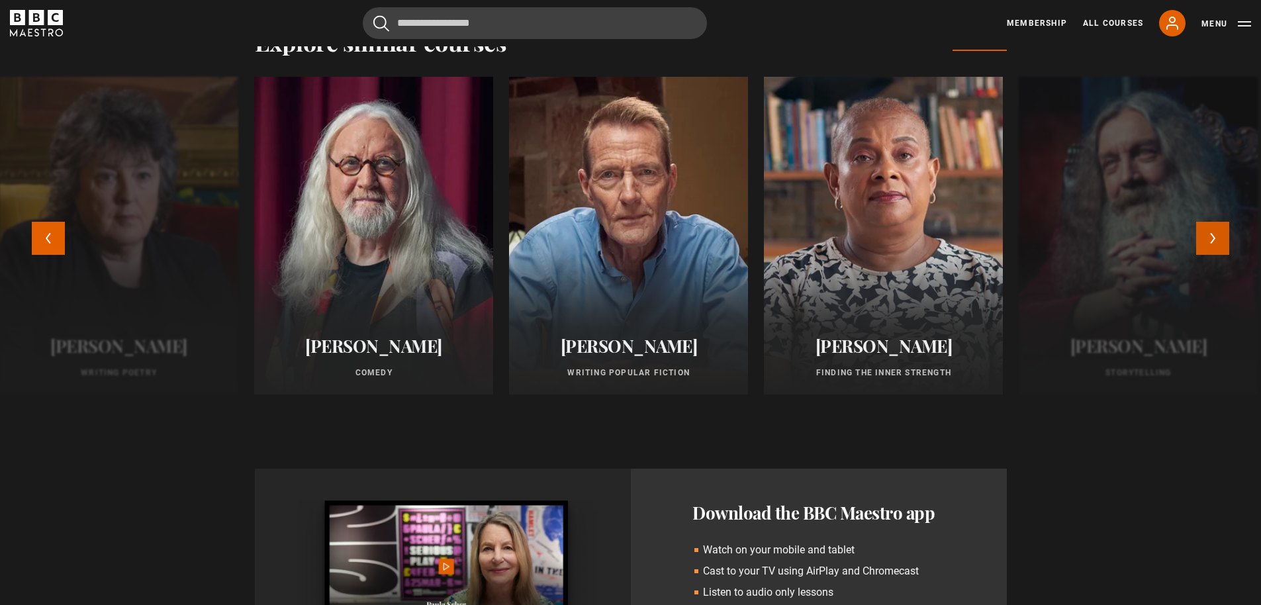
click at [1216, 246] on button "Next" at bounding box center [1212, 238] width 33 height 33
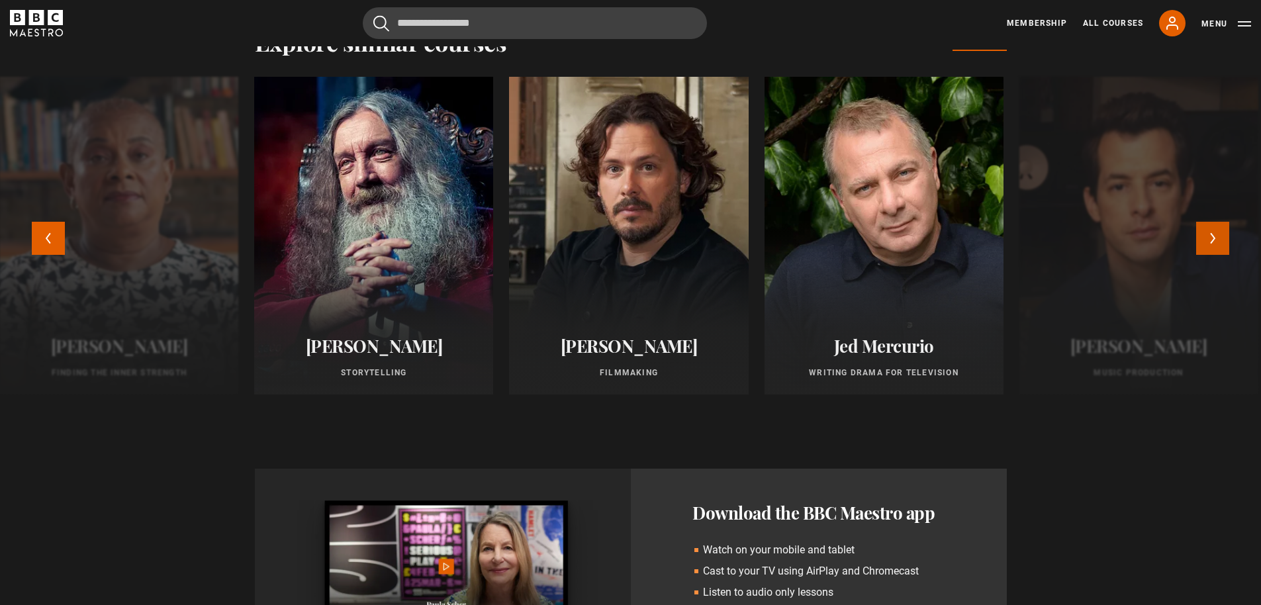
click at [1216, 246] on button "Next" at bounding box center [1212, 238] width 33 height 33
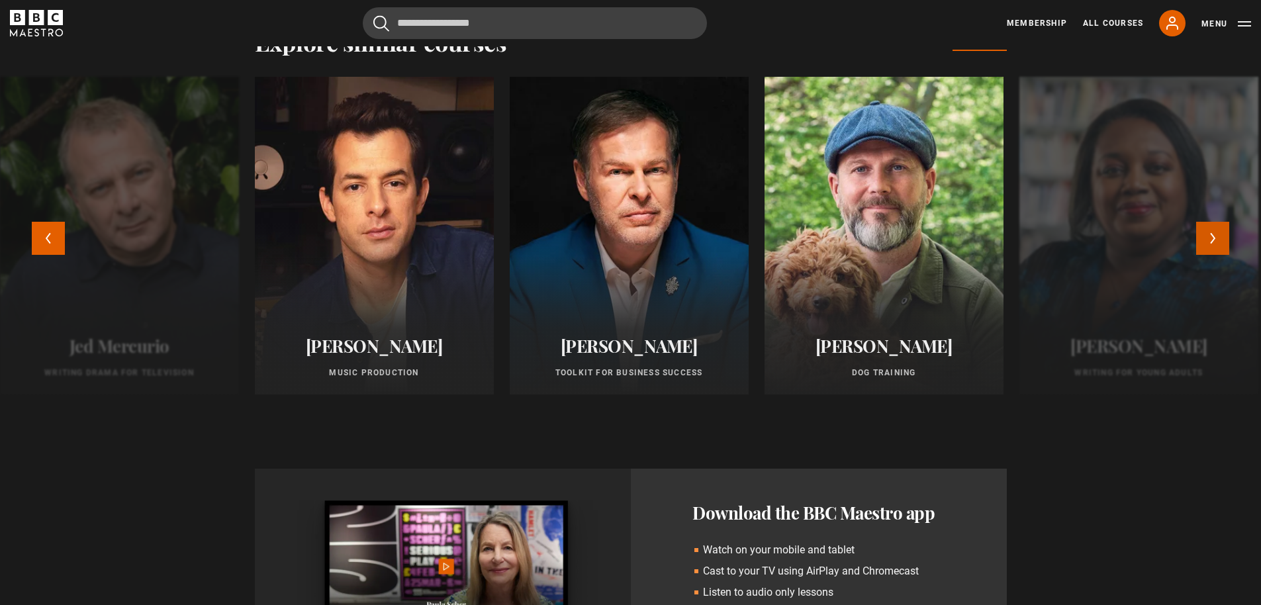
click at [1216, 246] on button "Next" at bounding box center [1212, 238] width 33 height 33
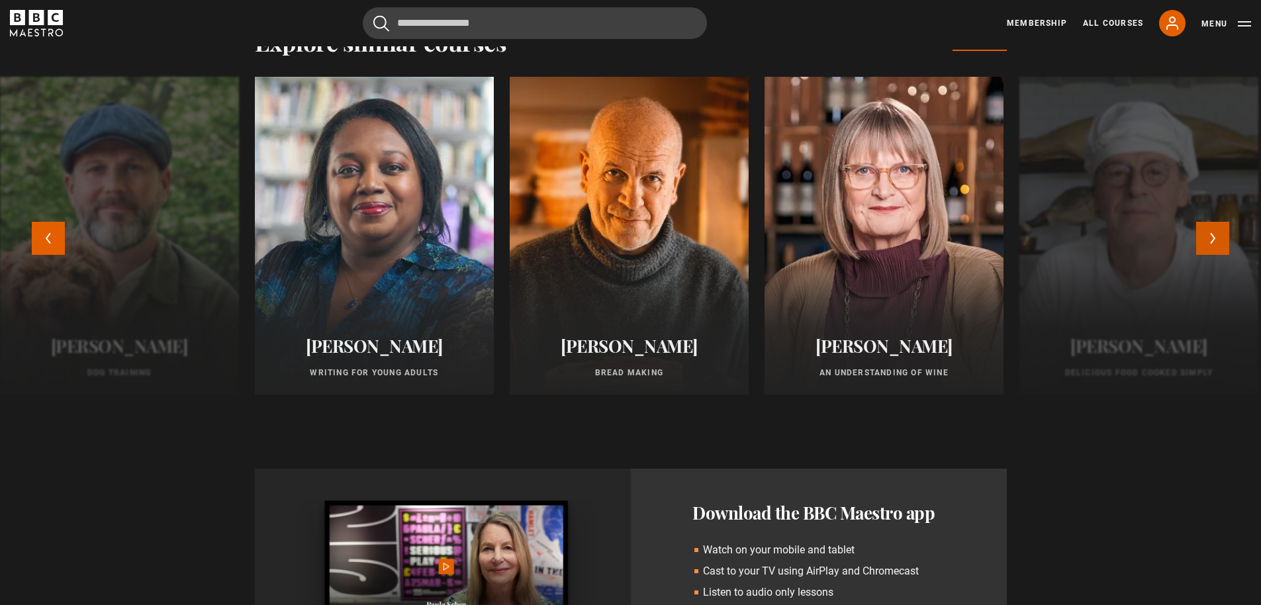
click at [1216, 246] on button "Next" at bounding box center [1212, 238] width 33 height 33
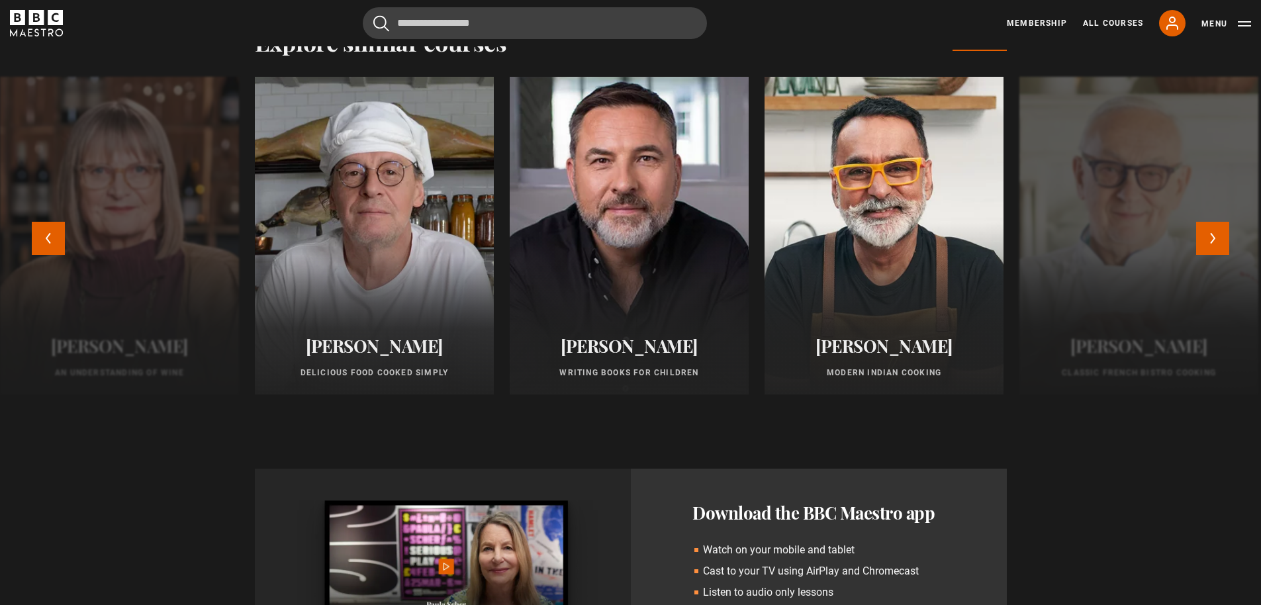
click at [592, 287] on div at bounding box center [629, 235] width 263 height 349
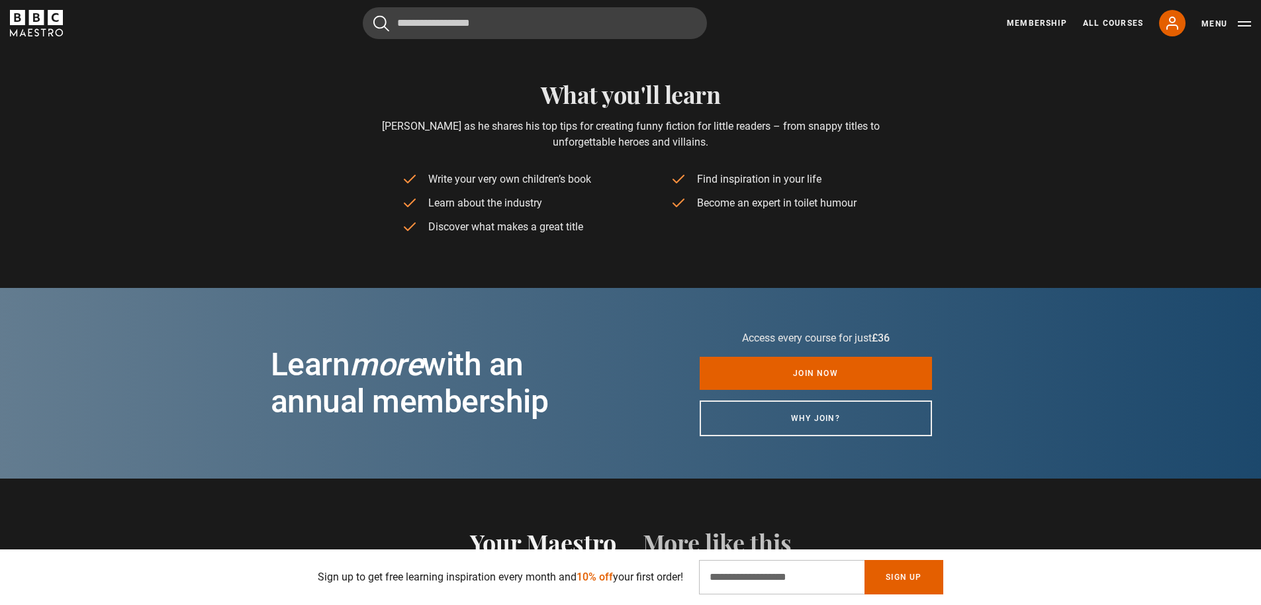
scroll to position [120, 0]
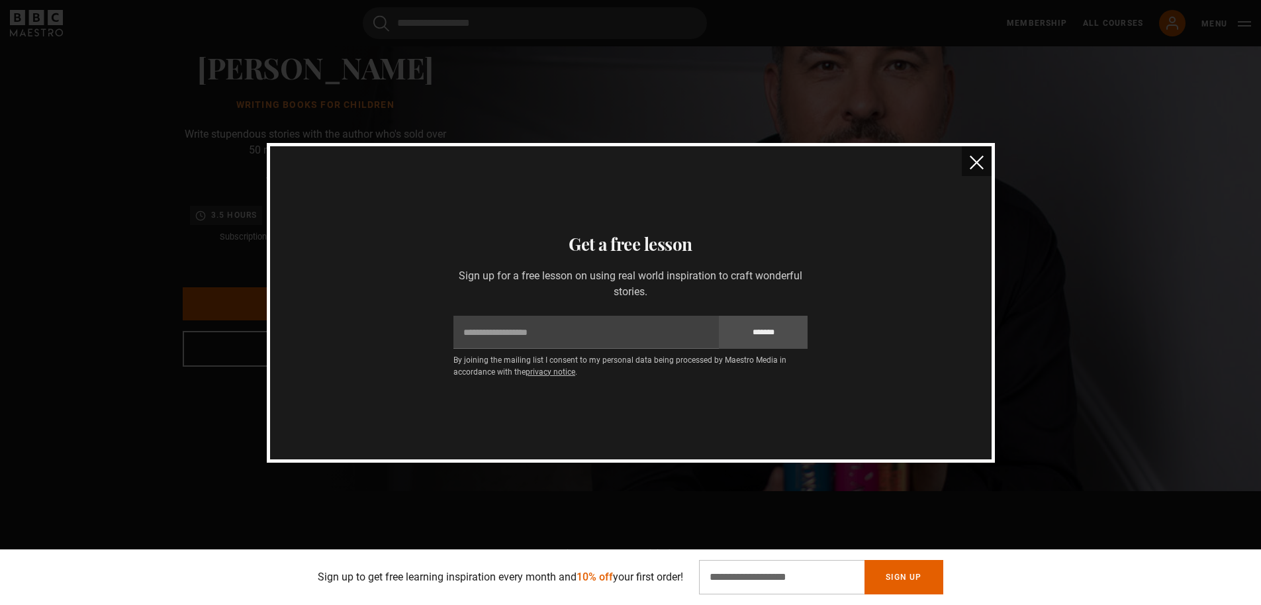
click at [979, 161] on img "close" at bounding box center [977, 163] width 14 height 14
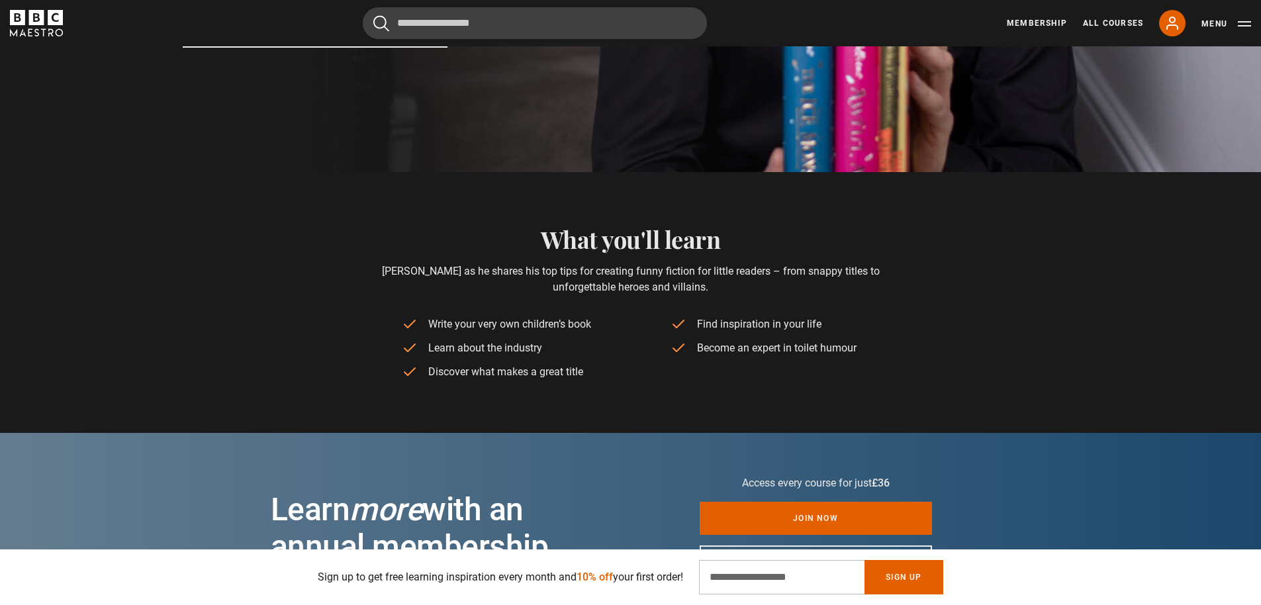
scroll to position [203, 0]
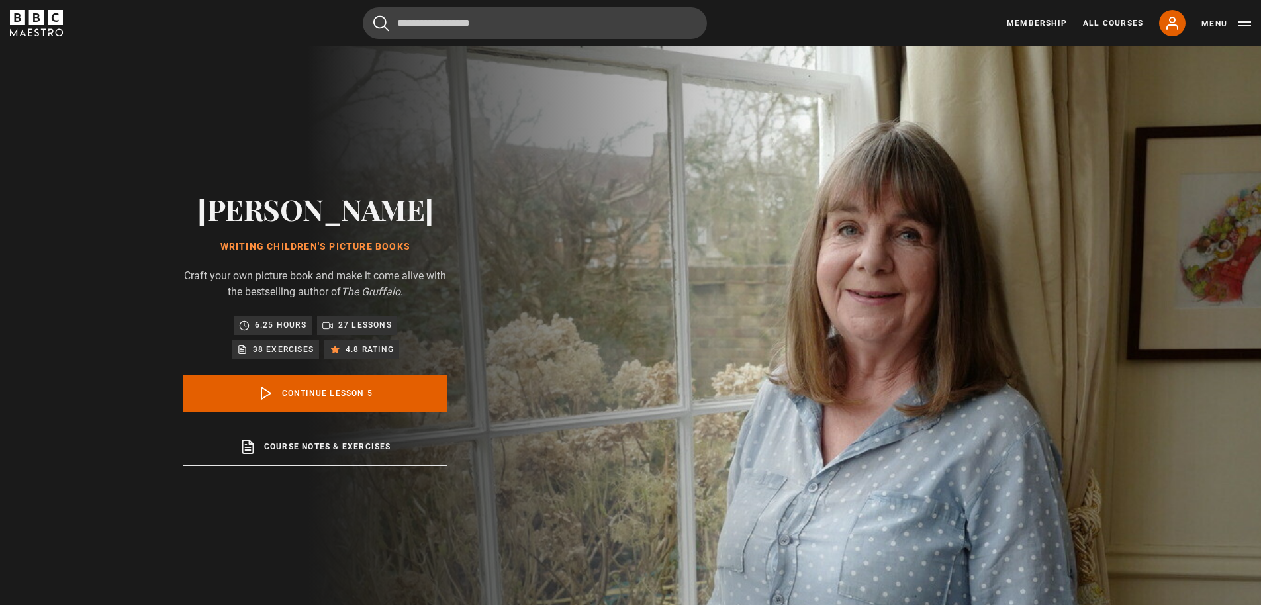
scroll to position [233, 0]
click at [385, 383] on link "Continue lesson 5" at bounding box center [315, 393] width 265 height 37
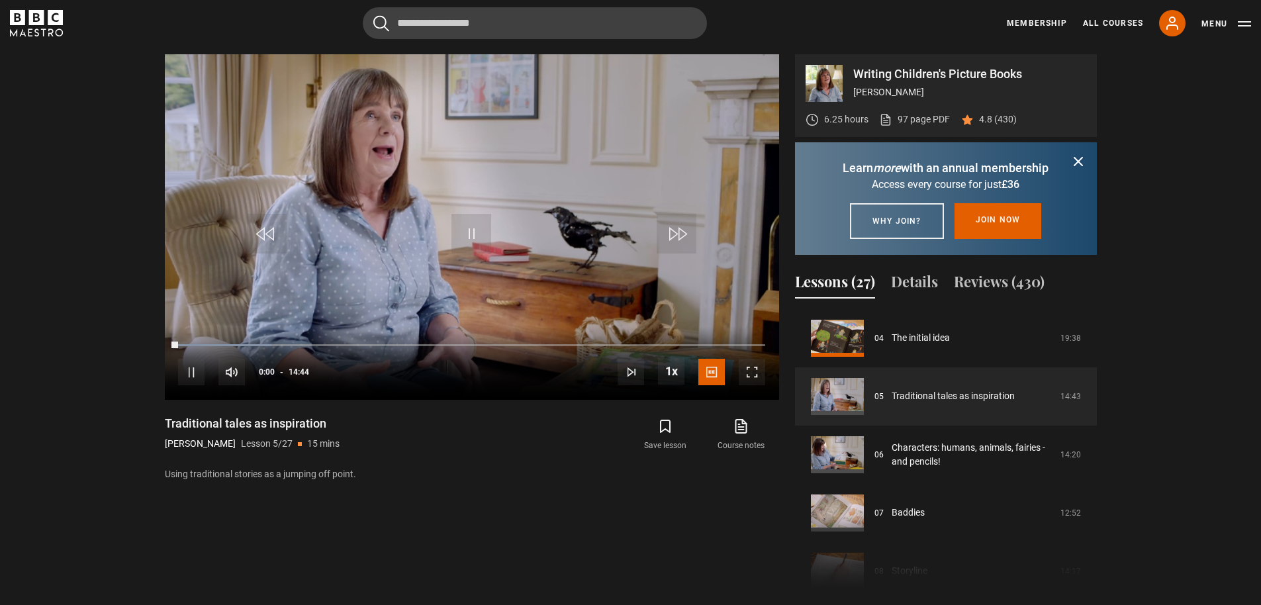
scroll to position [612, 0]
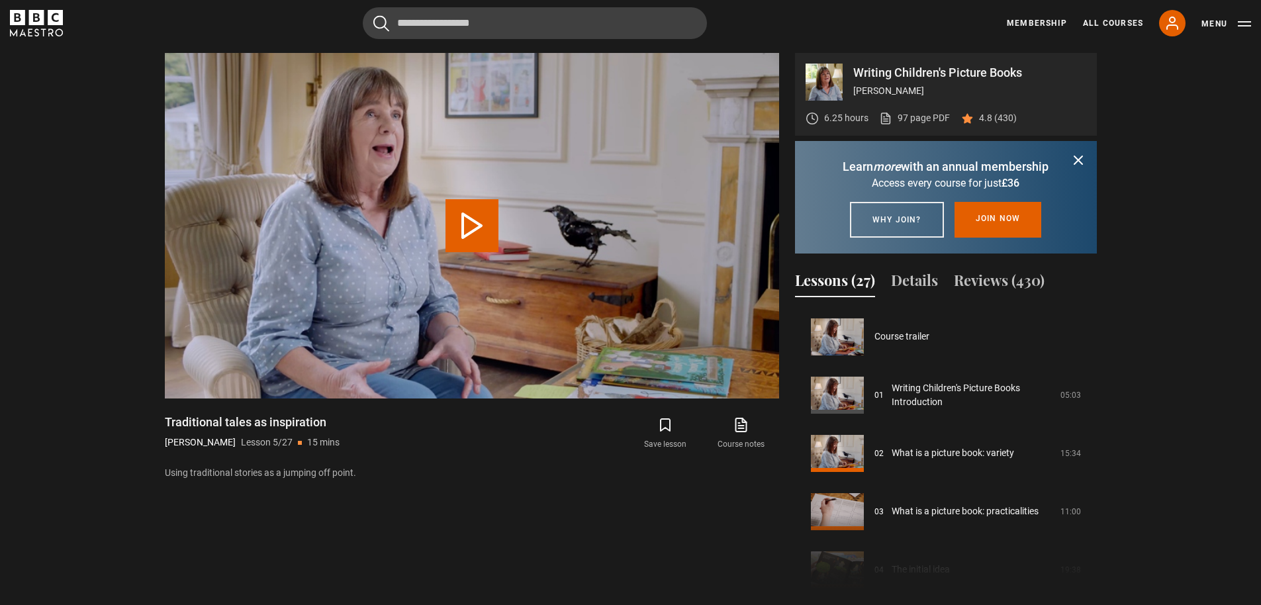
scroll to position [233, 0]
